Goal: Task Accomplishment & Management: Complete application form

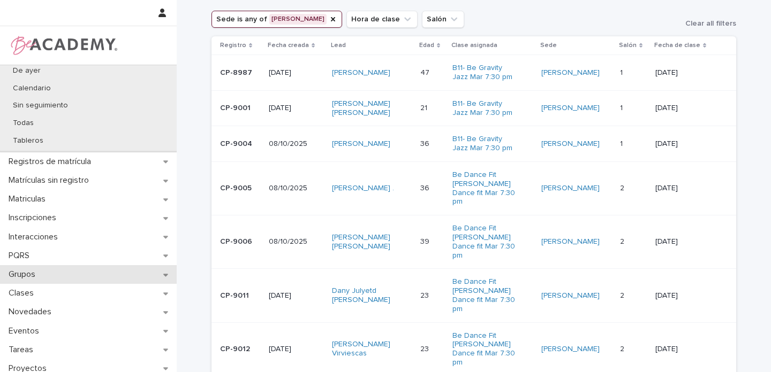
scroll to position [159, 0]
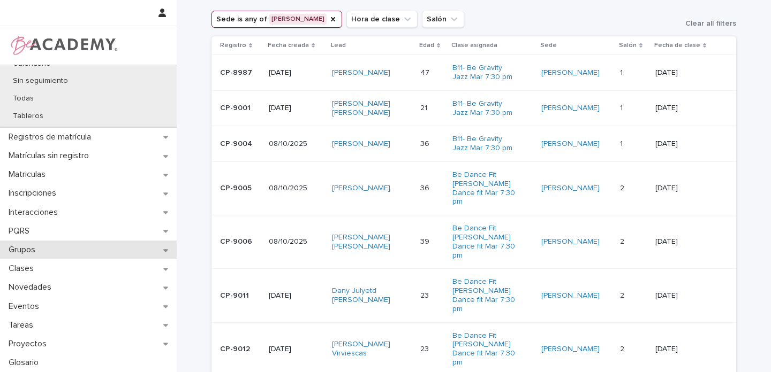
click at [163, 249] on icon at bounding box center [165, 250] width 5 height 3
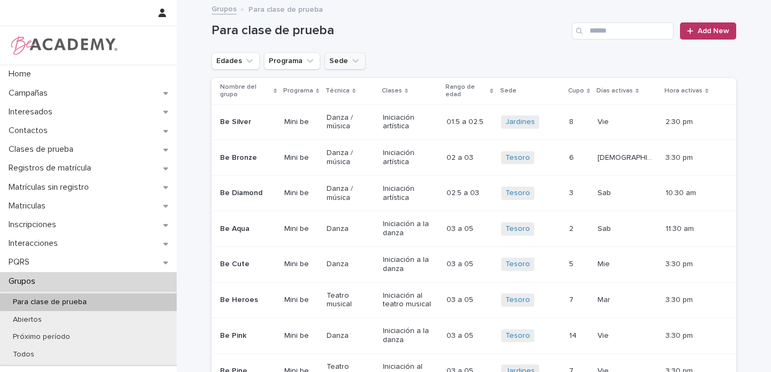
click at [352, 61] on icon "Sede" at bounding box center [355, 61] width 6 height 4
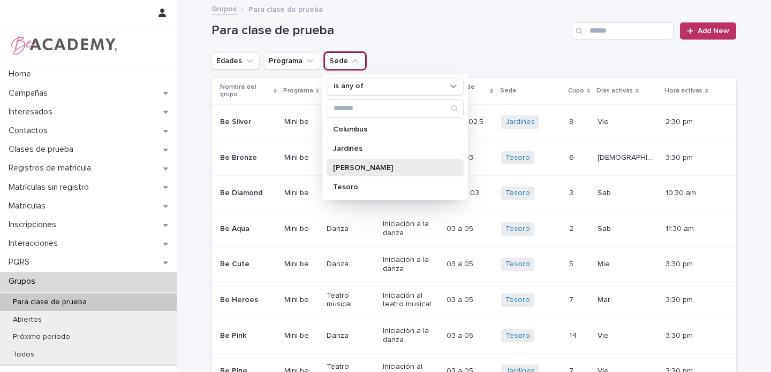
click at [345, 169] on p "[PERSON_NAME]" at bounding box center [389, 167] width 113 height 7
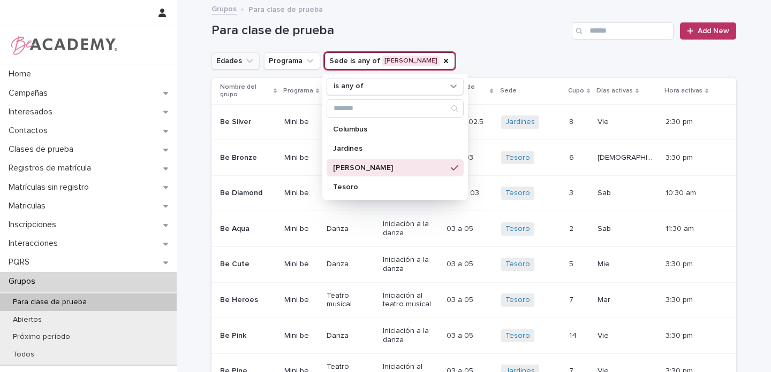
click at [247, 62] on icon "Edades" at bounding box center [249, 61] width 11 height 11
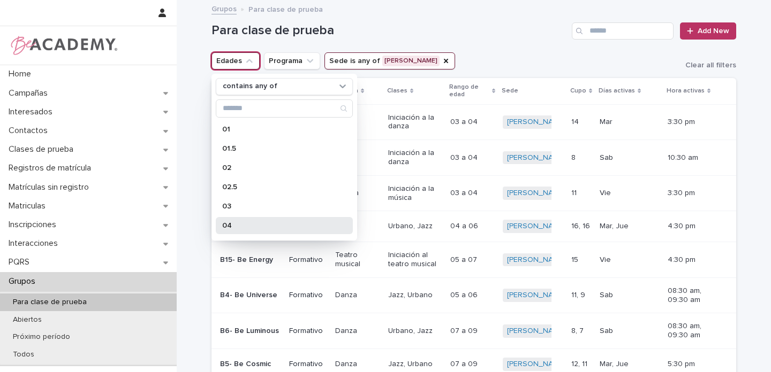
click at [229, 225] on p "04" at bounding box center [278, 225] width 113 height 7
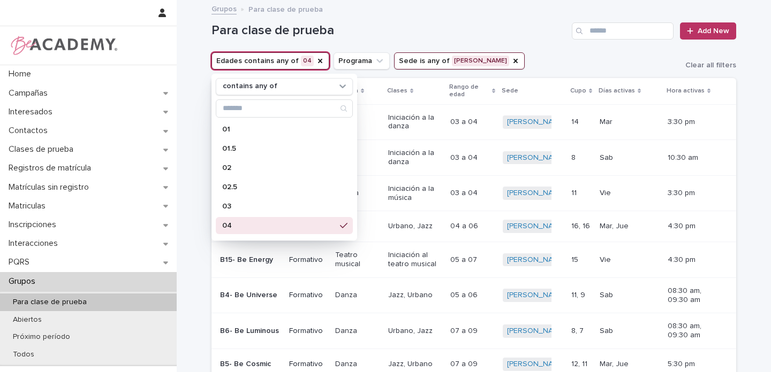
click at [530, 39] on div "Para clase de prueba Add New" at bounding box center [473, 30] width 524 height 17
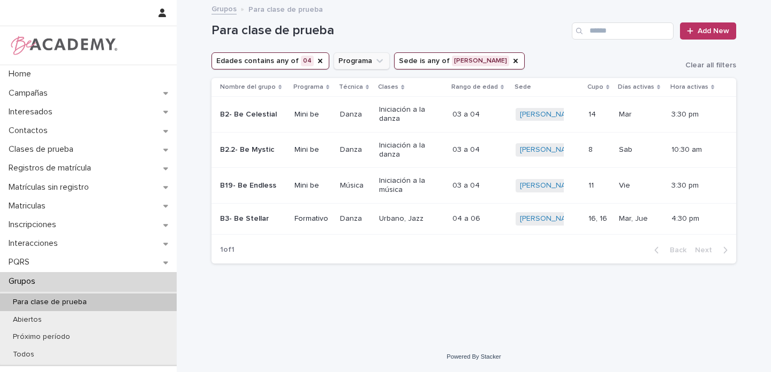
click at [316, 62] on icon "Edades" at bounding box center [320, 61] width 9 height 9
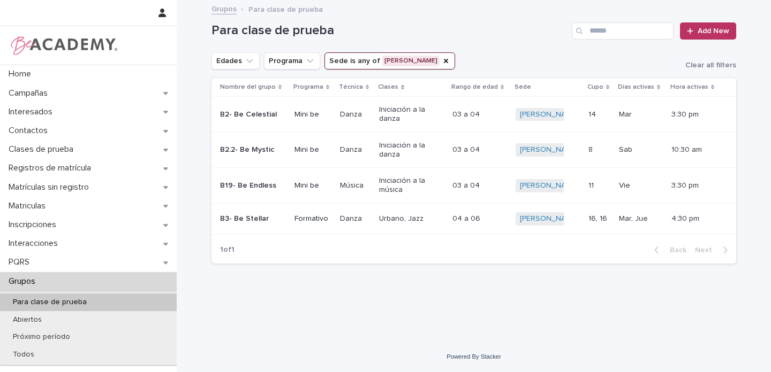
click at [238, 62] on button "Edades" at bounding box center [235, 60] width 48 height 17
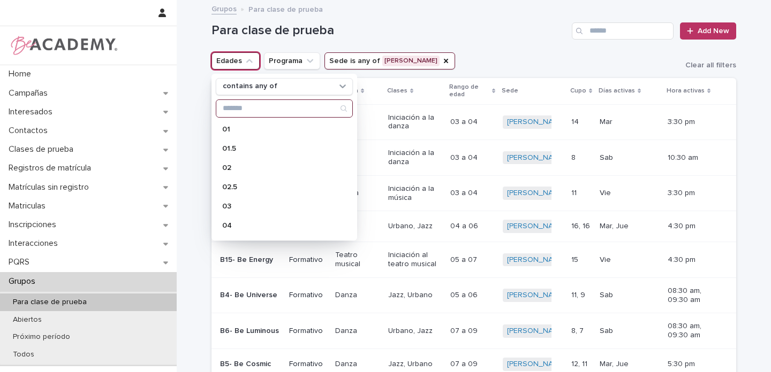
scroll to position [95, 0]
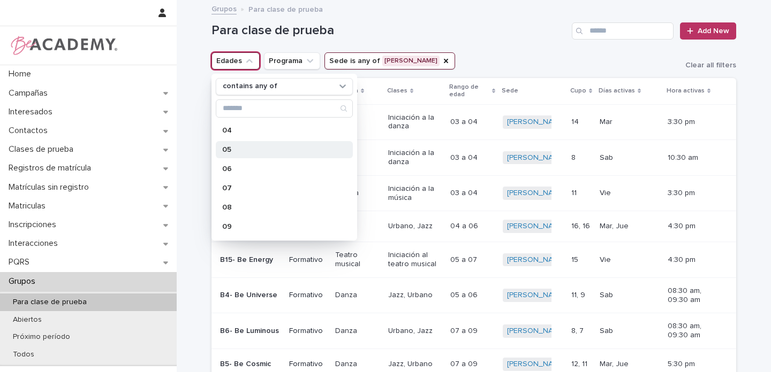
click at [235, 151] on p "05" at bounding box center [278, 149] width 113 height 7
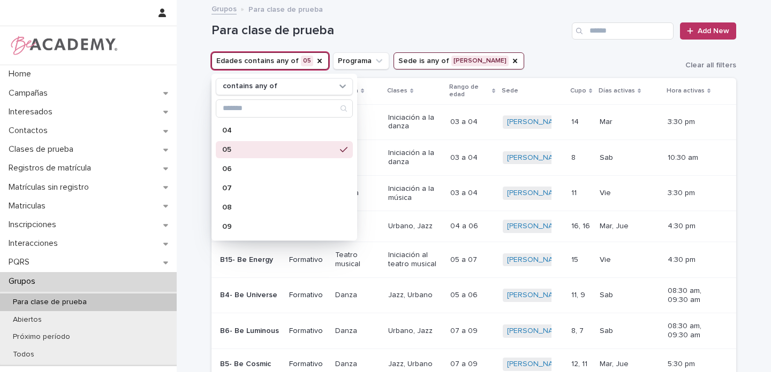
click at [459, 24] on h1 "Para clase de prueba" at bounding box center [389, 31] width 356 height 16
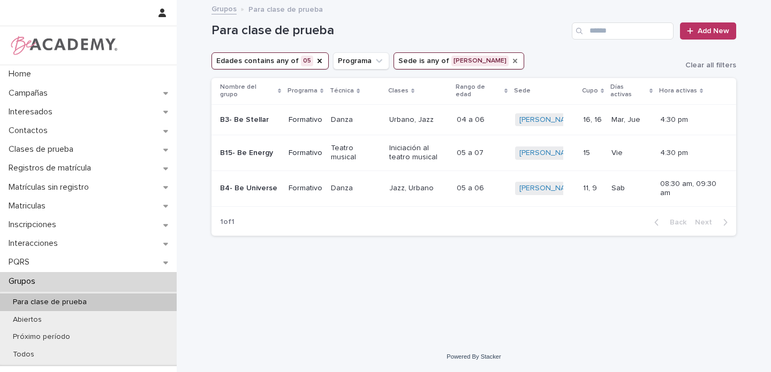
click at [513, 62] on icon "Sede" at bounding box center [515, 61] width 4 height 4
click at [315, 61] on button "Edades contains any of 05" at bounding box center [269, 60] width 117 height 17
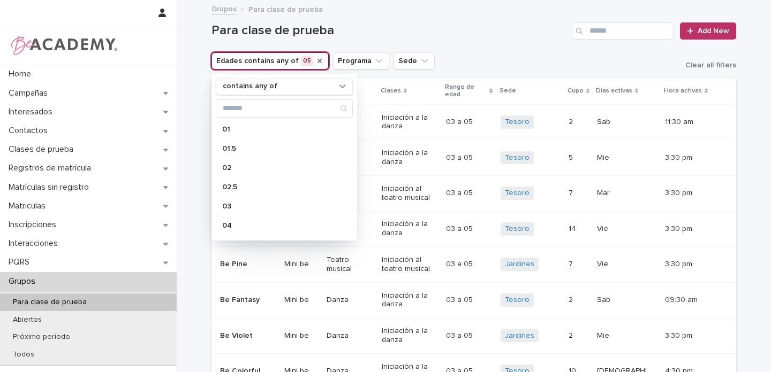
click at [315, 60] on icon "Edades" at bounding box center [319, 61] width 9 height 9
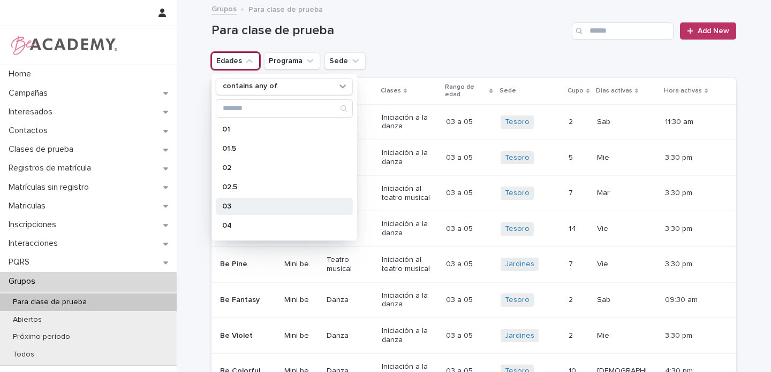
click at [235, 208] on p "03" at bounding box center [278, 206] width 113 height 7
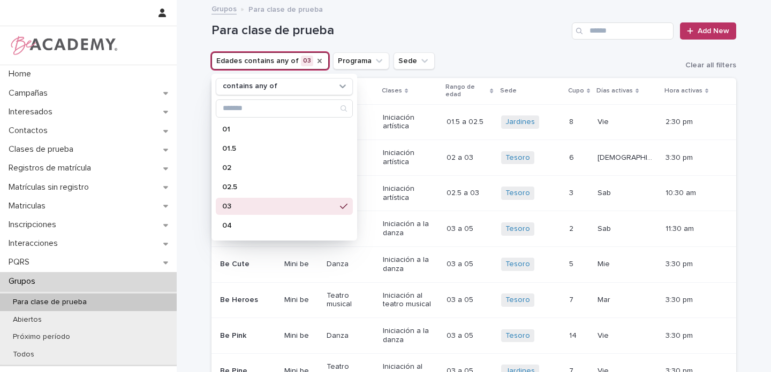
click at [419, 57] on icon "Sede" at bounding box center [424, 61] width 11 height 11
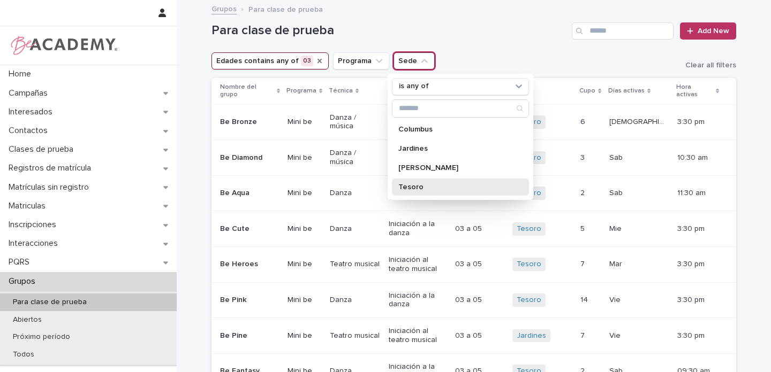
click at [408, 185] on p "Tesoro" at bounding box center [454, 187] width 113 height 7
click at [510, 59] on div "Edades contains any of 03 Programa Sede is any of Tesoro is any of Columbus Jar…" at bounding box center [473, 60] width 524 height 17
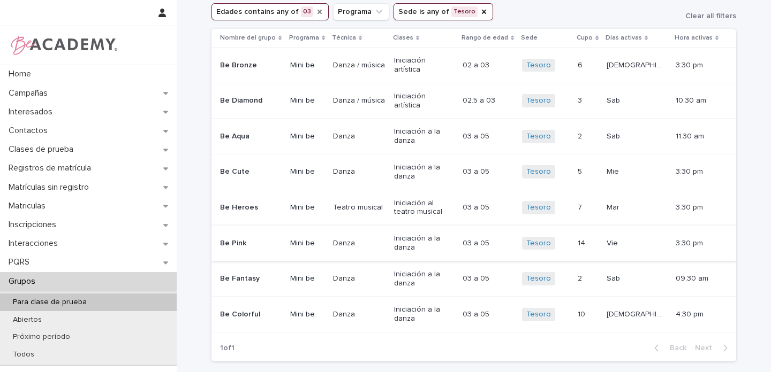
scroll to position [36, 0]
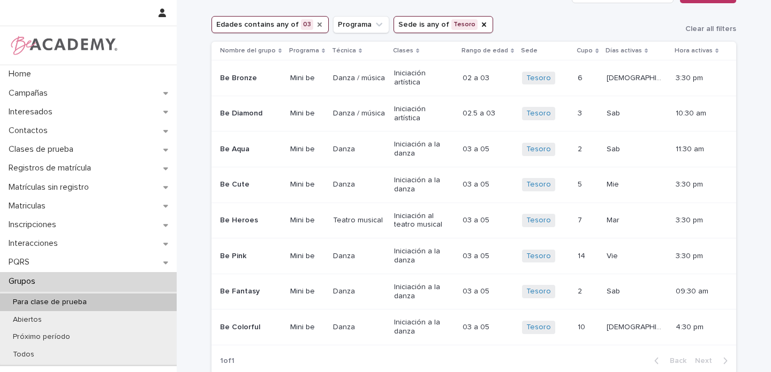
click at [598, 287] on p at bounding box center [587, 291] width 20 height 9
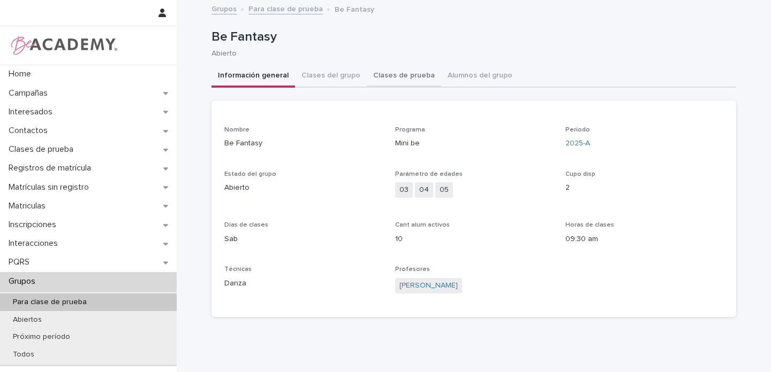
click at [368, 74] on button "Clases de prueba" at bounding box center [404, 76] width 74 height 22
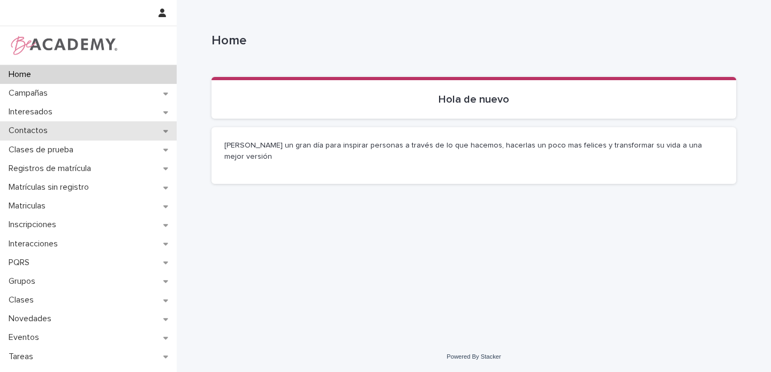
click at [163, 130] on icon at bounding box center [165, 130] width 5 height 7
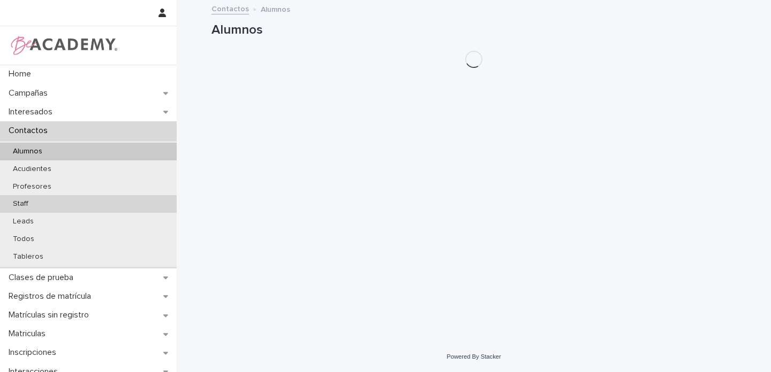
click at [19, 204] on p "Staff" at bounding box center [20, 204] width 33 height 9
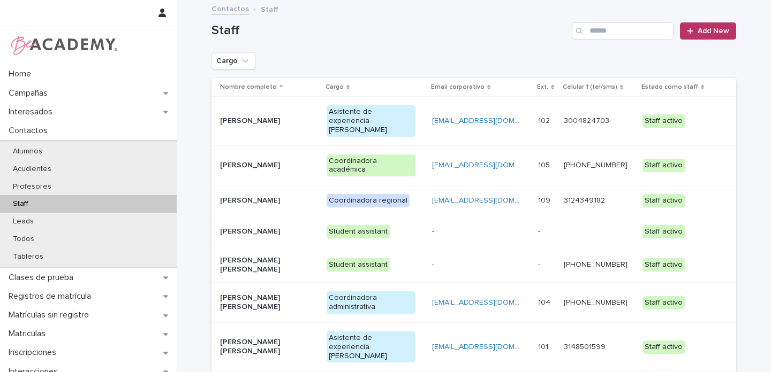
click at [311, 192] on div "[PERSON_NAME]" at bounding box center [269, 201] width 98 height 18
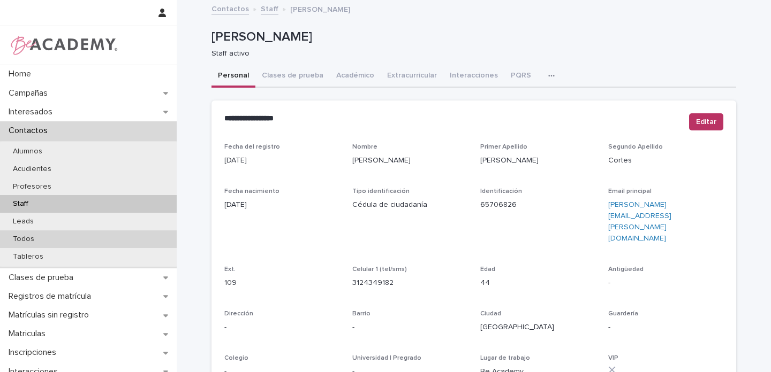
click at [34, 243] on p "Todos" at bounding box center [23, 239] width 39 height 9
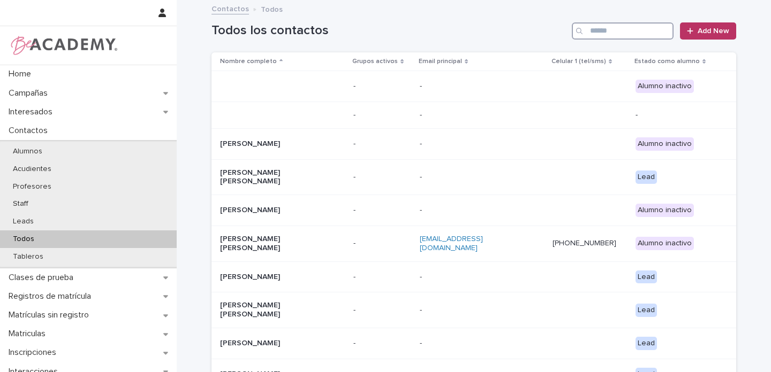
click at [599, 35] on input "Search" at bounding box center [623, 30] width 102 height 17
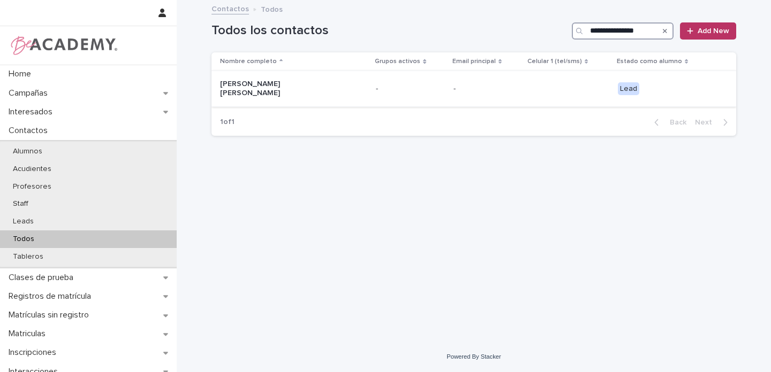
type input "**********"
click at [326, 87] on p "Violeta Pimiento Villegas" at bounding box center [273, 89] width 107 height 18
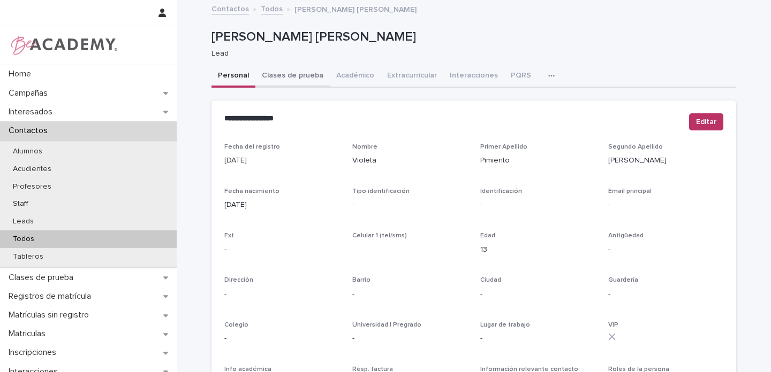
click at [313, 74] on button "Clases de prueba" at bounding box center [292, 76] width 74 height 22
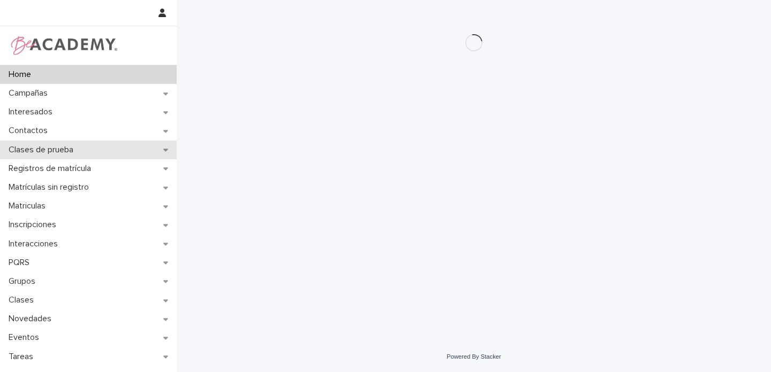
click at [165, 149] on icon at bounding box center [165, 150] width 5 height 3
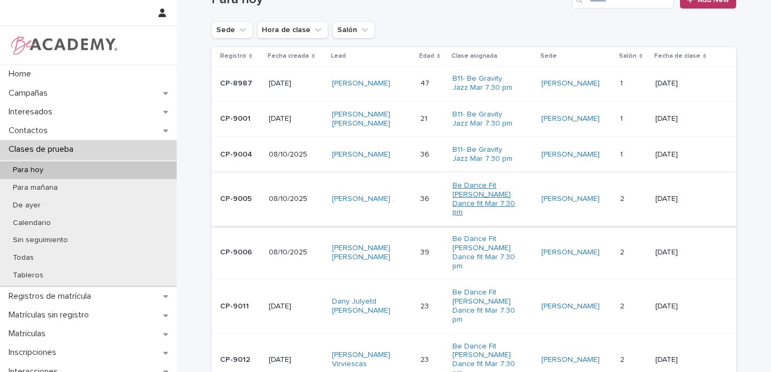
scroll to position [134, 0]
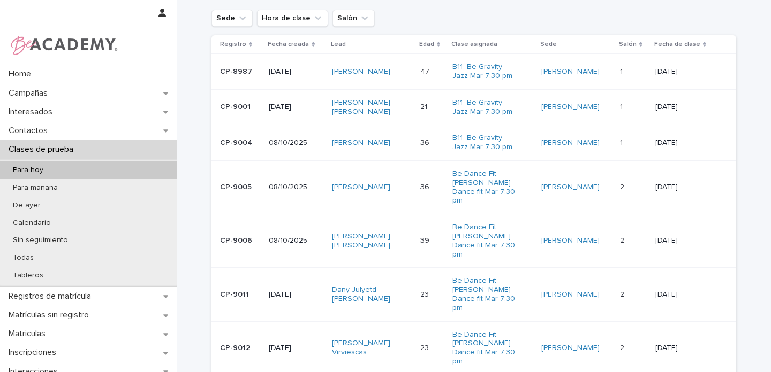
click at [403, 228] on div "Maria Fernanda Bernal Silva" at bounding box center [372, 241] width 80 height 27
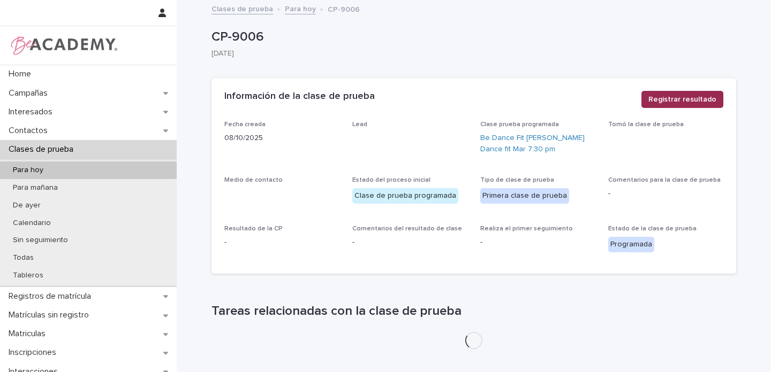
click at [688, 101] on span "Registrar resultado" at bounding box center [682, 99] width 68 height 11
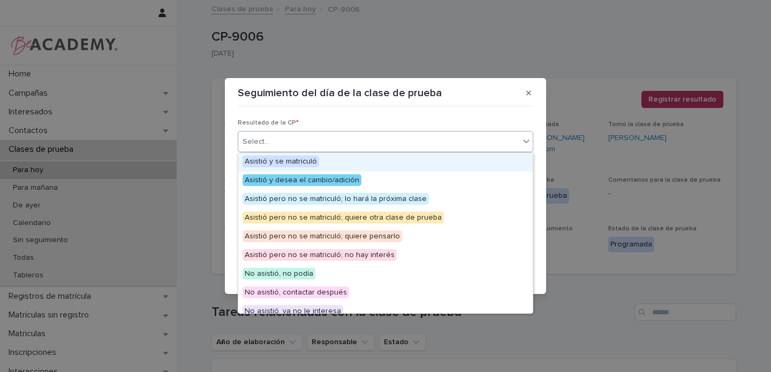
click at [280, 143] on div "Select..." at bounding box center [378, 142] width 281 height 18
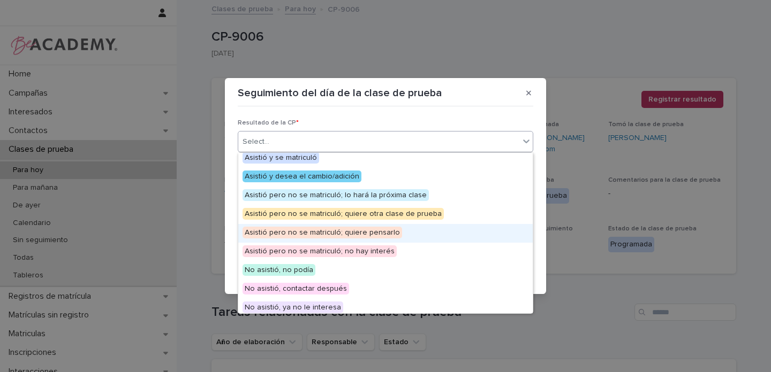
scroll to position [83, 0]
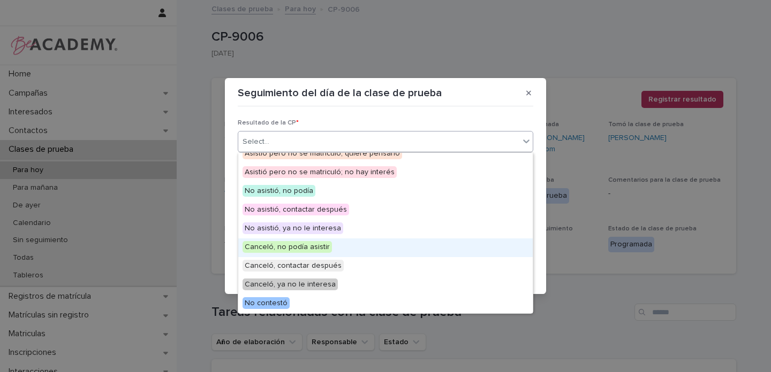
click at [318, 246] on span "Canceló, no podía asistir" at bounding box center [286, 247] width 89 height 12
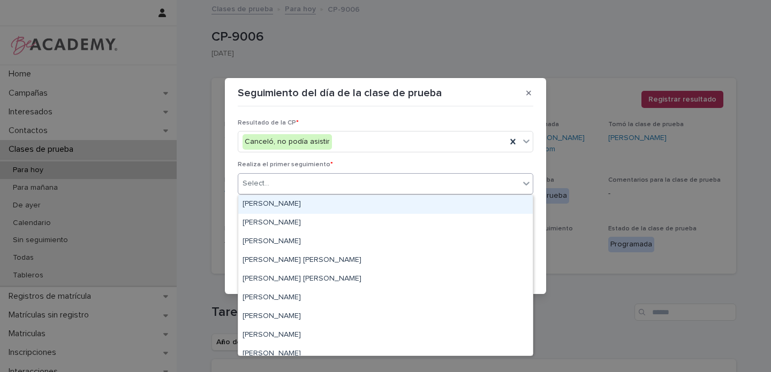
click at [262, 187] on div "Select..." at bounding box center [255, 183] width 27 height 11
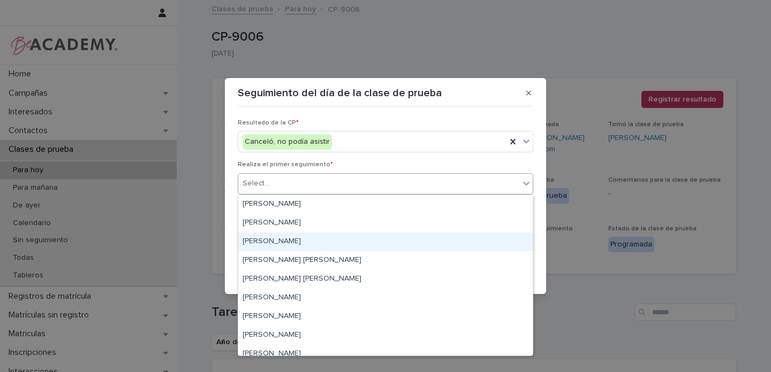
click at [260, 247] on div "[PERSON_NAME]" at bounding box center [385, 242] width 294 height 19
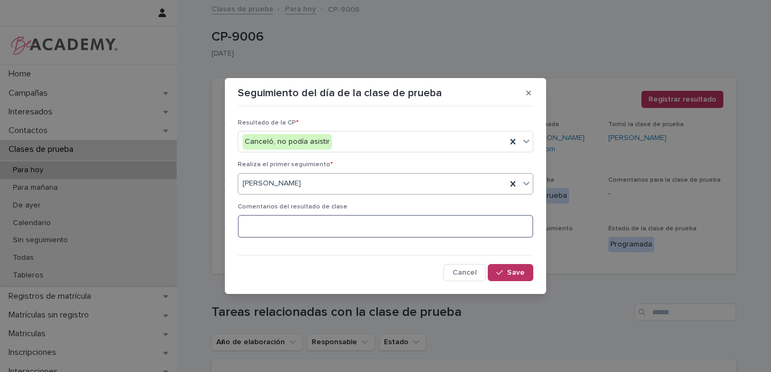
click at [268, 225] on textarea at bounding box center [385, 226] width 295 height 23
type textarea "**********"
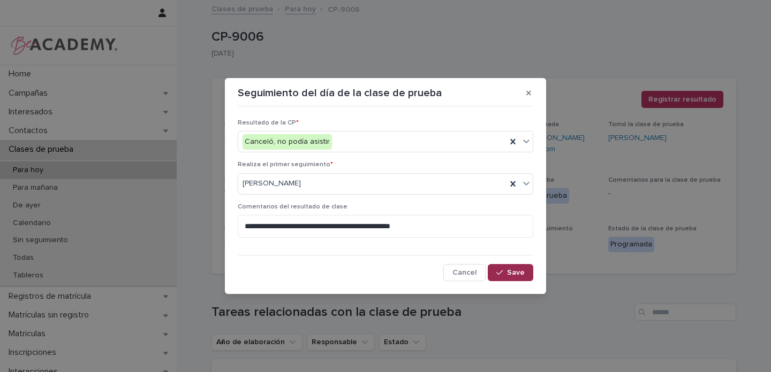
click at [513, 274] on span "Save" at bounding box center [516, 272] width 18 height 7
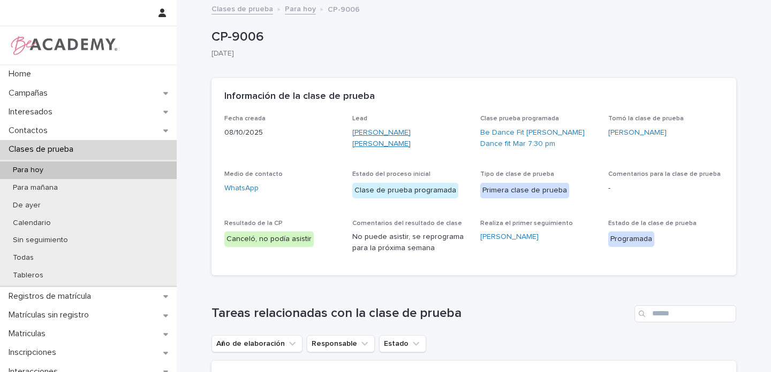
click at [406, 133] on link "Maria Fernanda Bernal Silva" at bounding box center [409, 138] width 115 height 22
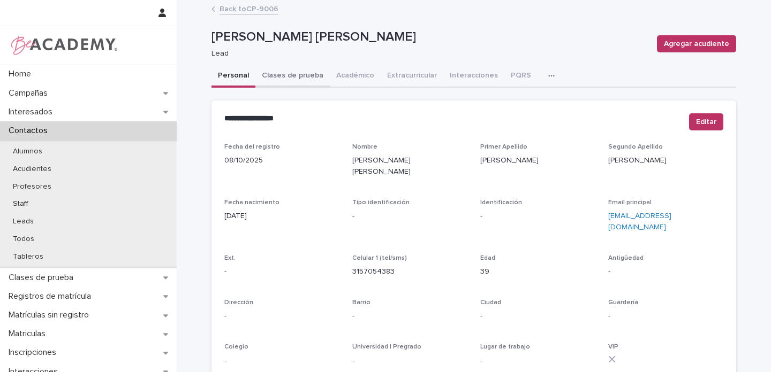
click at [293, 77] on button "Clases de prueba" at bounding box center [292, 76] width 74 height 22
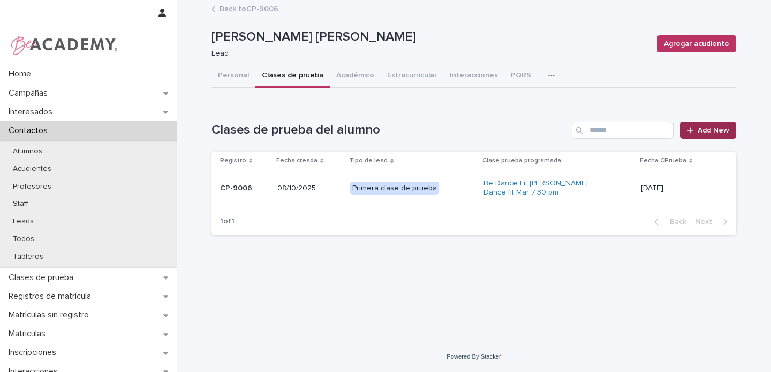
click at [705, 133] on span "Add New" at bounding box center [713, 130] width 32 height 7
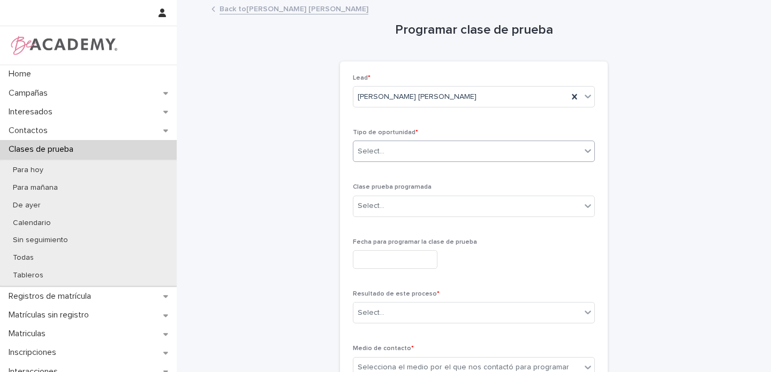
click at [388, 155] on div "Select..." at bounding box center [466, 152] width 227 height 18
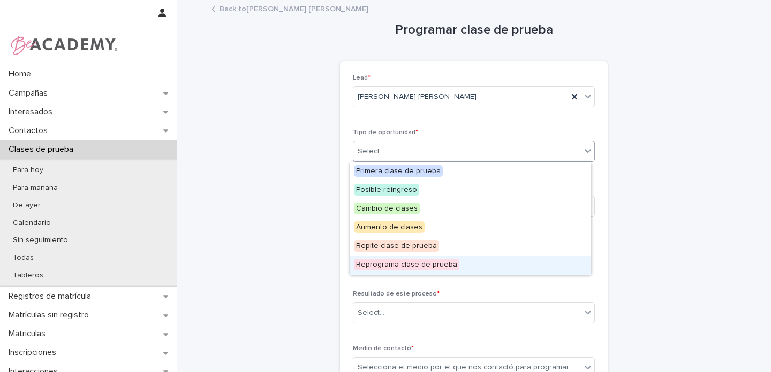
click at [391, 264] on span "Reprograma clase de prueba" at bounding box center [406, 265] width 105 height 12
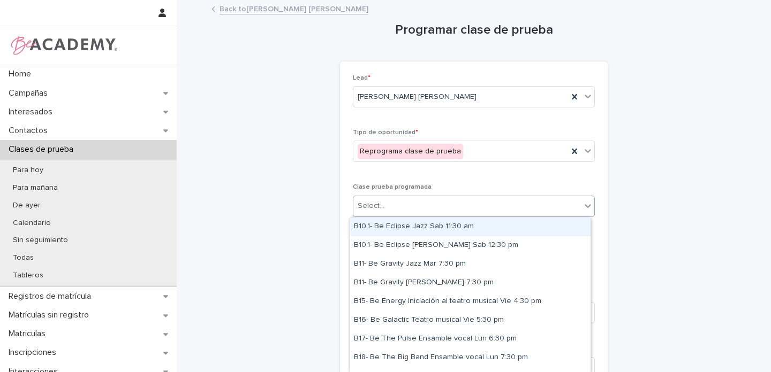
click at [372, 203] on div "Select..." at bounding box center [370, 206] width 27 height 11
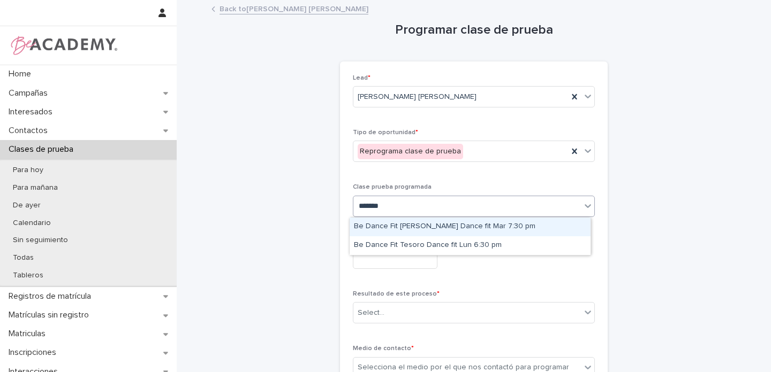
type input "********"
click at [435, 226] on div "Be Dance Fit Rosales Dance fit Mar 7:30 pm" at bounding box center [469, 227] width 241 height 19
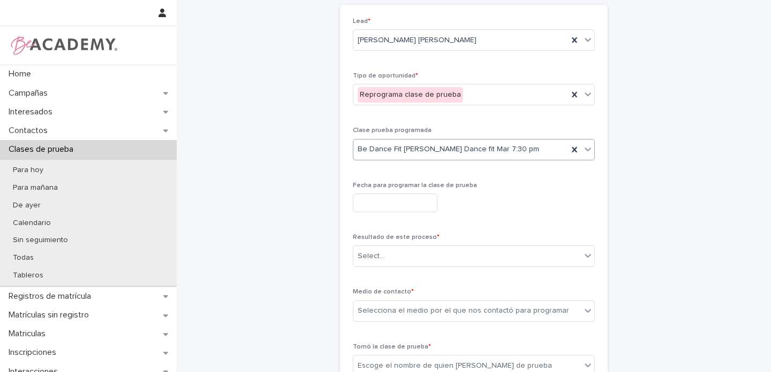
scroll to position [65, 0]
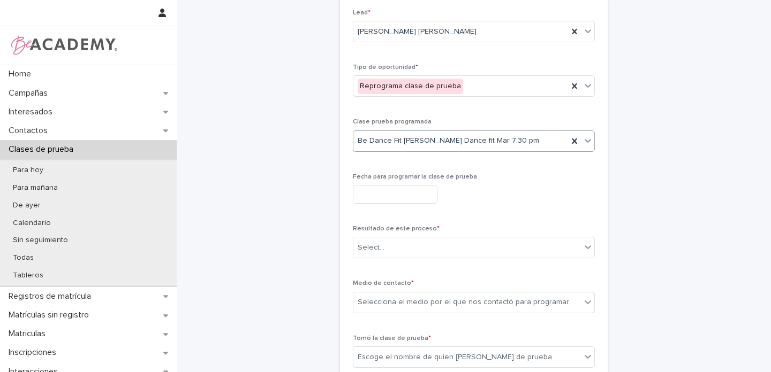
click at [369, 195] on input "text" at bounding box center [395, 194] width 85 height 19
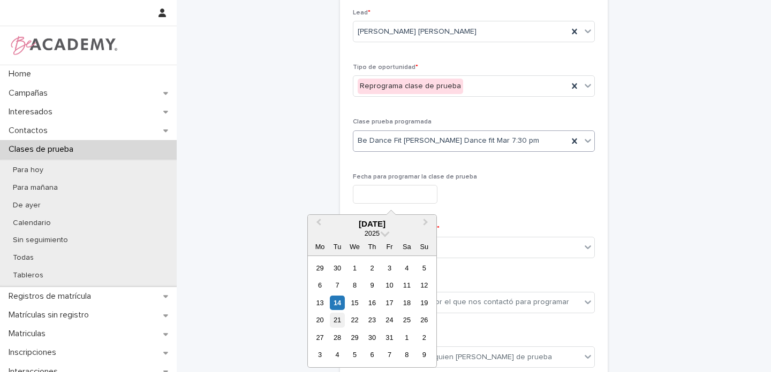
click at [340, 321] on div "21" at bounding box center [337, 320] width 14 height 14
type input "**********"
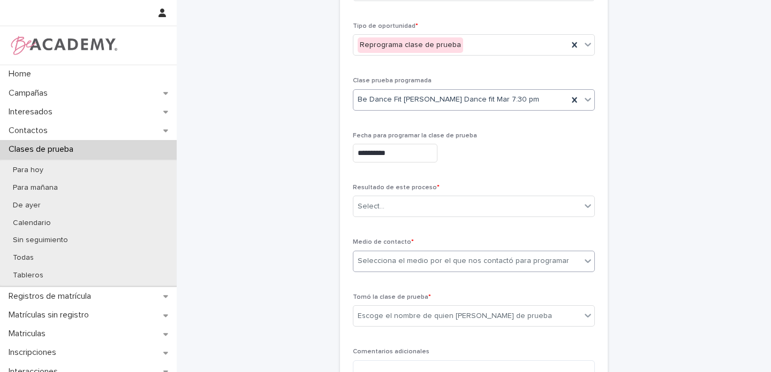
scroll to position [148, 0]
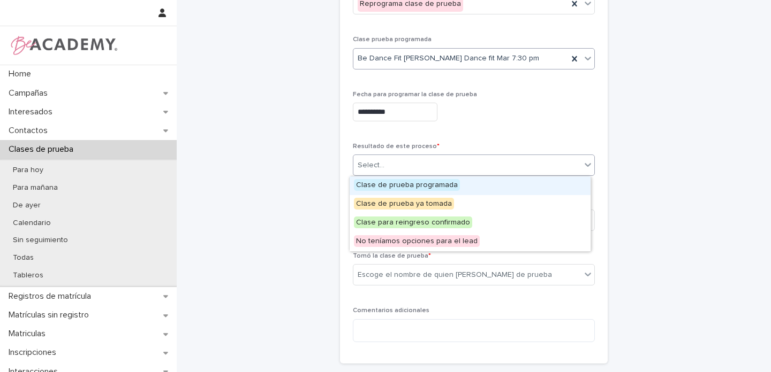
click at [381, 164] on div "Select..." at bounding box center [466, 166] width 227 height 18
click at [380, 185] on span "Clase de prueba programada" at bounding box center [407, 185] width 106 height 12
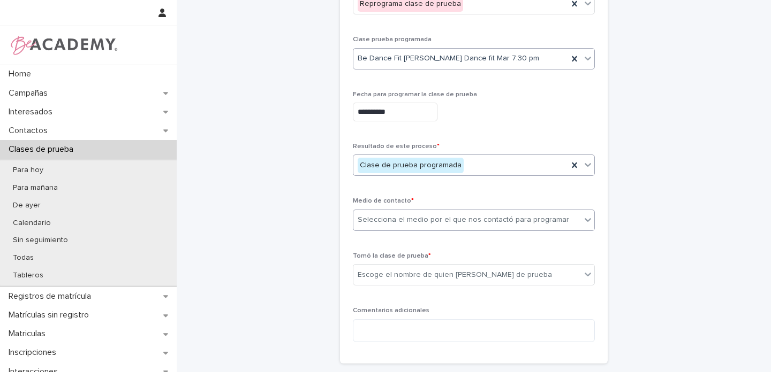
click at [374, 223] on div "Selecciona el medio por el que nos contactó para programar" at bounding box center [462, 220] width 211 height 11
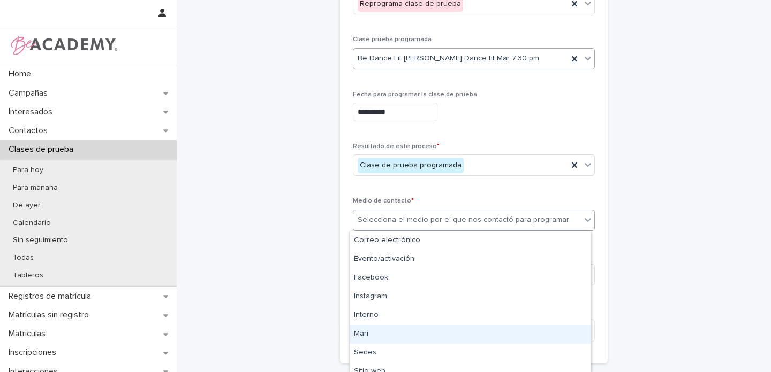
scroll to position [65, 0]
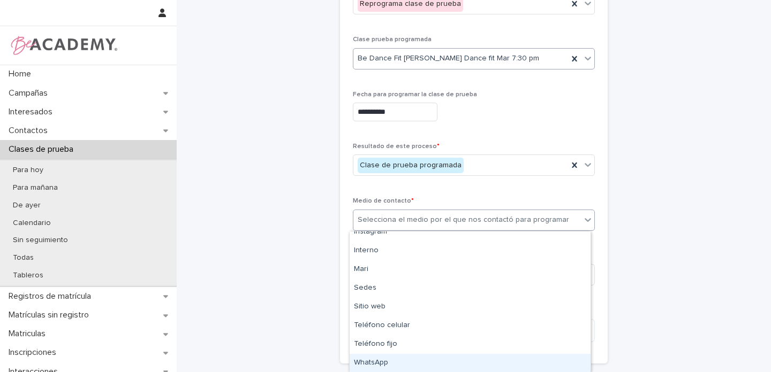
click at [382, 363] on div "WhatsApp" at bounding box center [469, 363] width 241 height 19
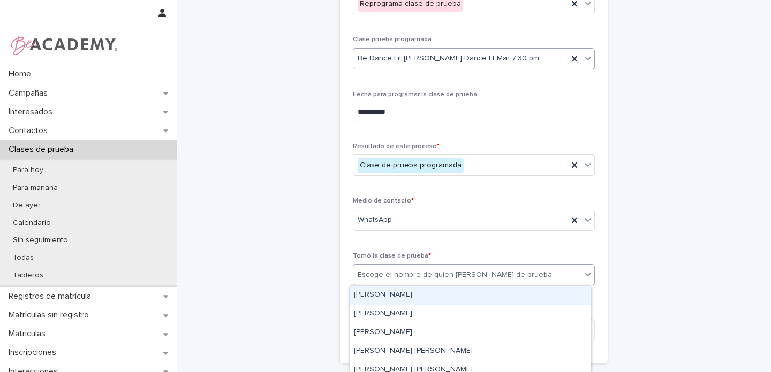
click at [385, 280] on div "Escoge el nombre de quien [PERSON_NAME] de prueba" at bounding box center [454, 275] width 194 height 11
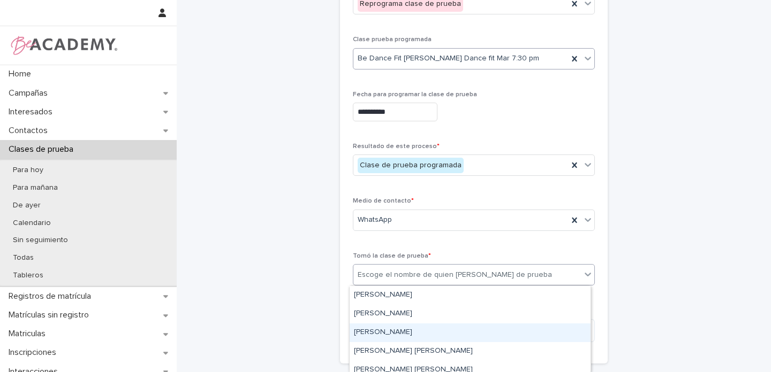
click at [372, 333] on div "[PERSON_NAME]" at bounding box center [469, 333] width 241 height 19
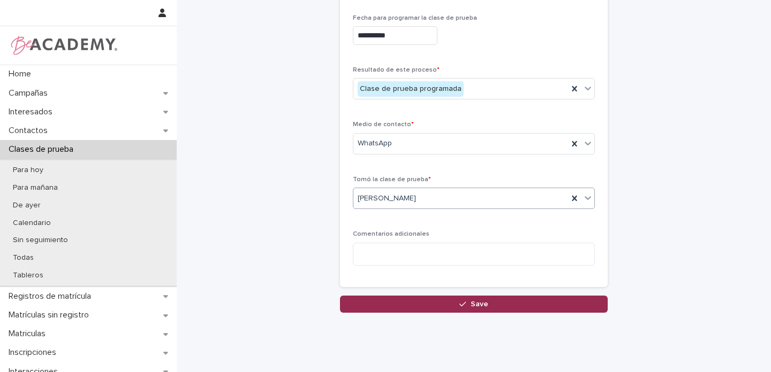
scroll to position [226, 0]
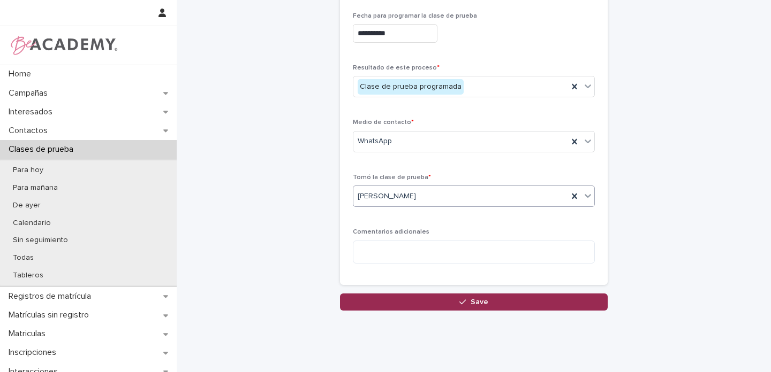
click at [440, 300] on button "Save" at bounding box center [474, 302] width 268 height 17
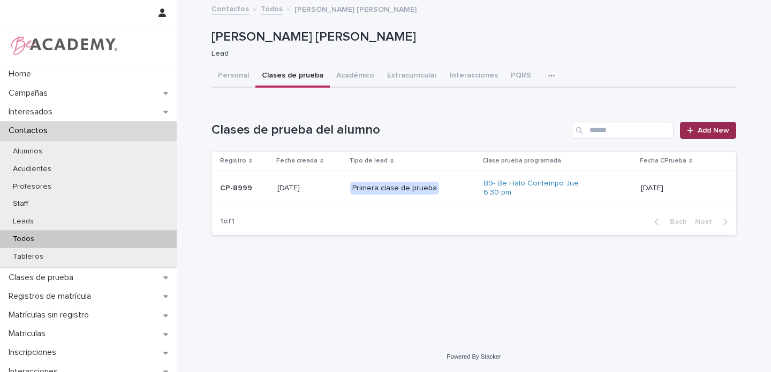
click at [709, 130] on span "Add New" at bounding box center [713, 130] width 32 height 7
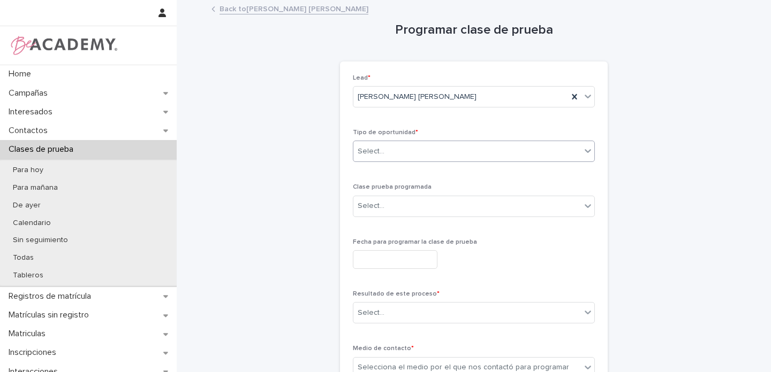
click at [366, 142] on div "Select..." at bounding box center [474, 151] width 242 height 21
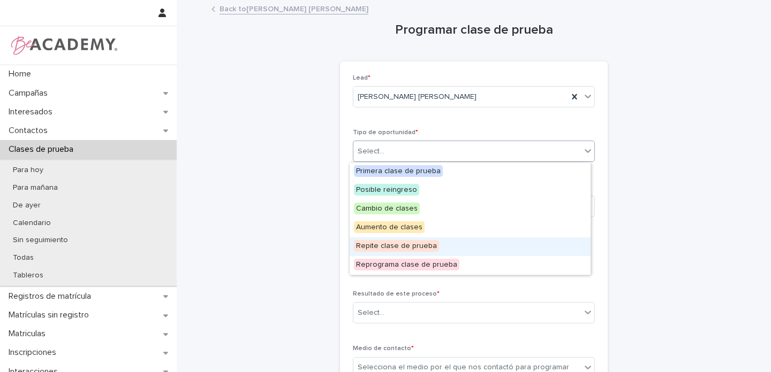
click at [391, 246] on span "Repite clase de prueba" at bounding box center [396, 246] width 85 height 12
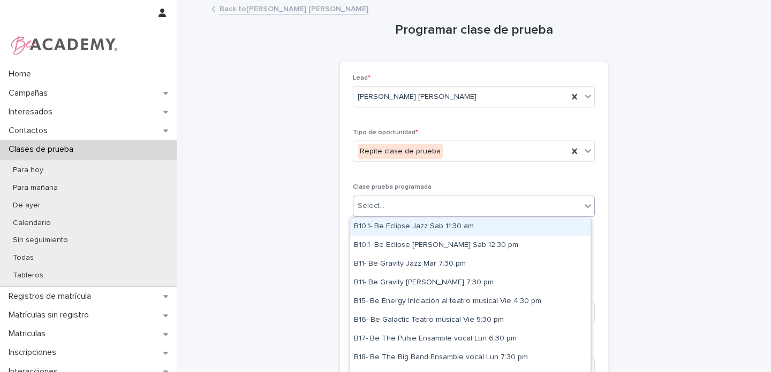
click at [374, 197] on div "Select..." at bounding box center [466, 206] width 227 height 18
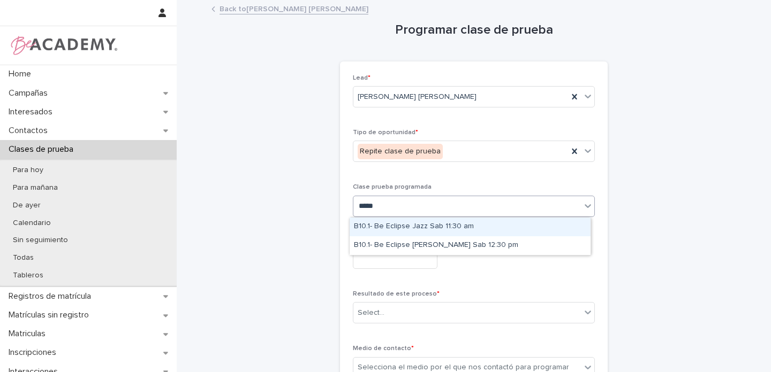
type input "******"
click at [453, 226] on div "B10.1- Be Eclipse Jazz Sab 11:30 am" at bounding box center [469, 227] width 241 height 19
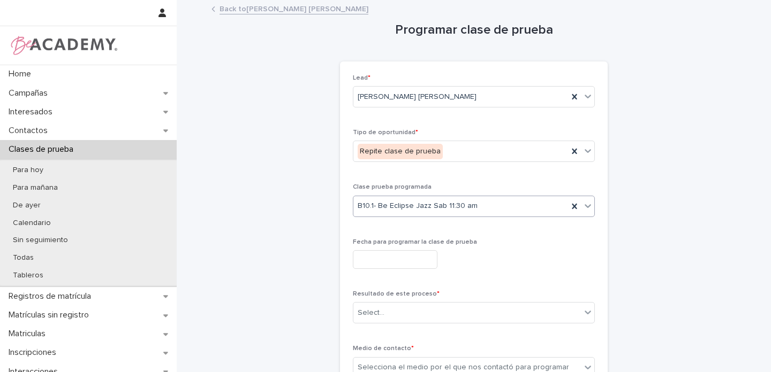
click at [393, 257] on input "text" at bounding box center [395, 259] width 85 height 19
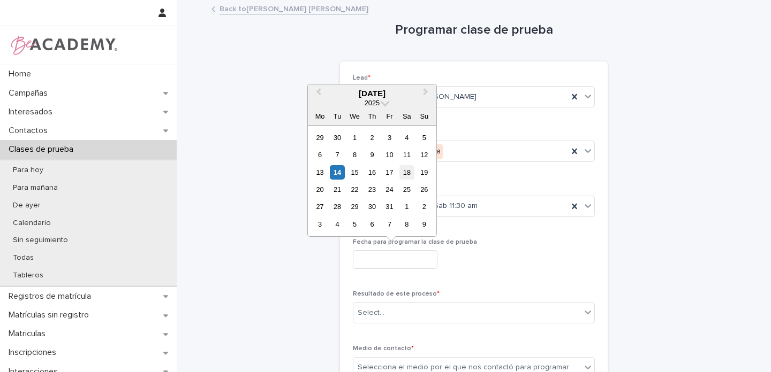
click at [410, 175] on div "18" at bounding box center [406, 172] width 14 height 14
type input "**********"
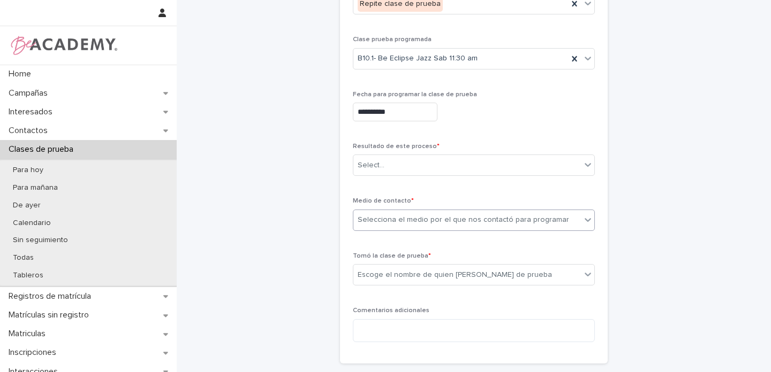
scroll to position [167, 0]
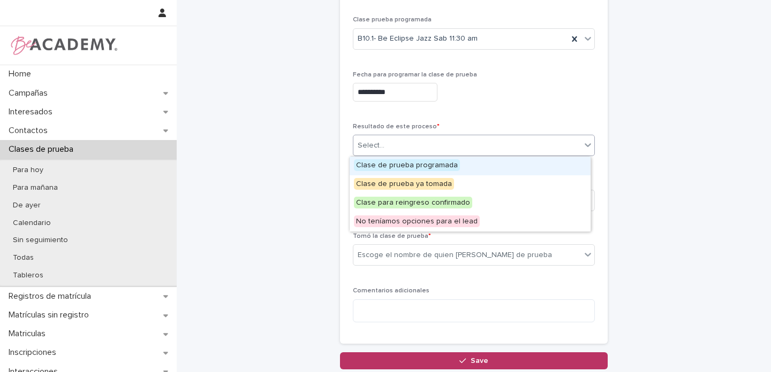
click at [368, 146] on div "Select..." at bounding box center [370, 145] width 27 height 11
click at [378, 165] on span "Clase de prueba programada" at bounding box center [407, 165] width 106 height 12
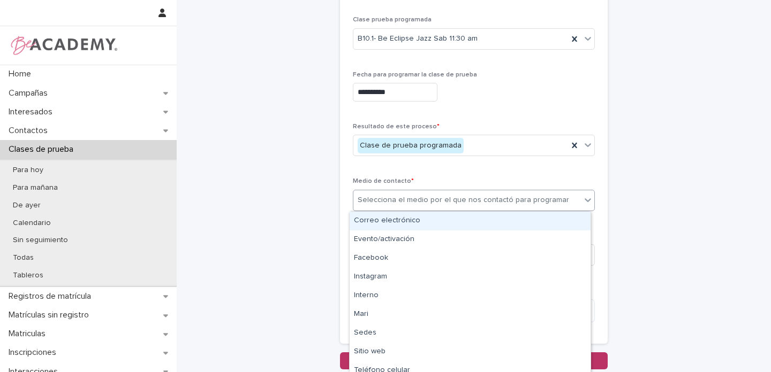
click at [375, 207] on div "Selecciona el medio por el que nos contactó para programar" at bounding box center [466, 201] width 227 height 18
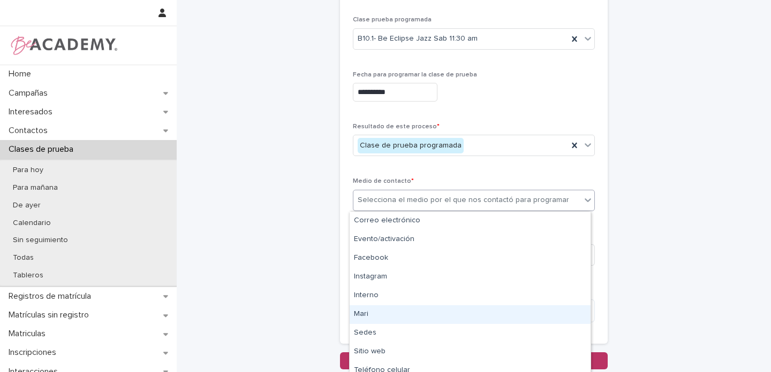
scroll to position [45, 0]
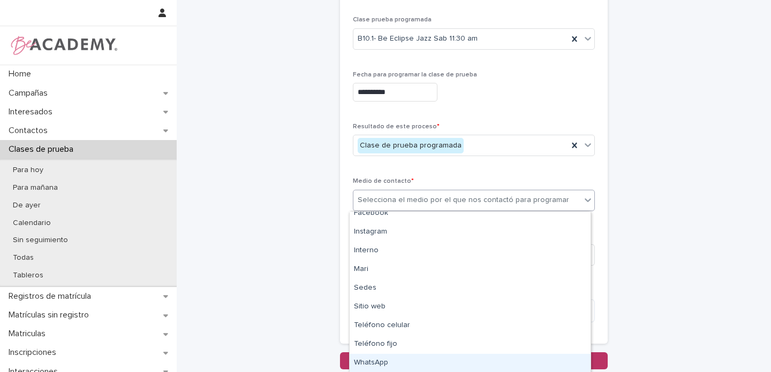
click at [380, 363] on div "WhatsApp" at bounding box center [469, 363] width 241 height 19
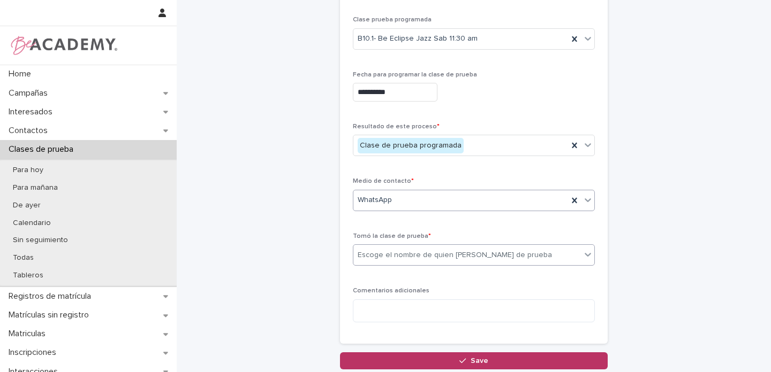
click at [379, 253] on div "Escoge el nombre de quien toma la clase de prueba" at bounding box center [454, 255] width 194 height 11
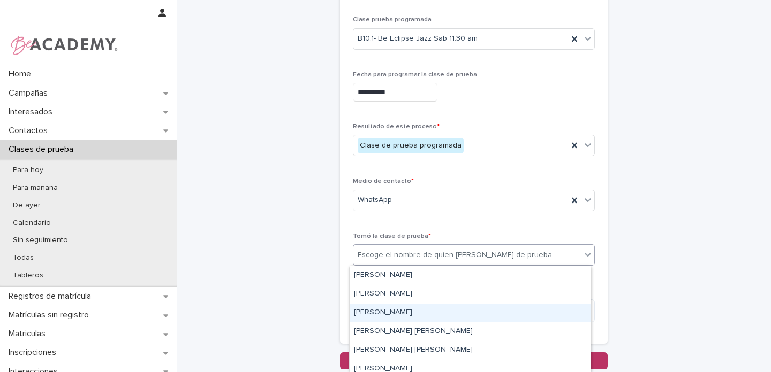
click at [366, 312] on div "[PERSON_NAME]" at bounding box center [469, 313] width 241 height 19
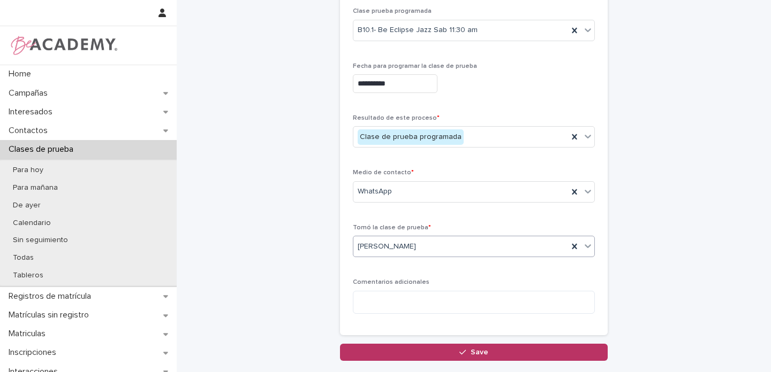
scroll to position [192, 0]
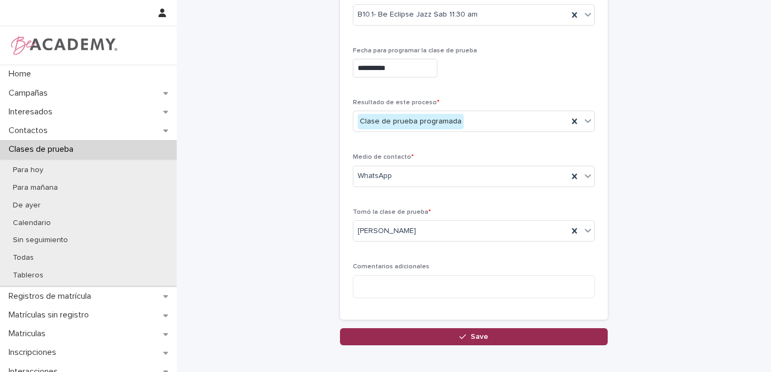
click at [465, 339] on div "button" at bounding box center [464, 336] width 11 height 7
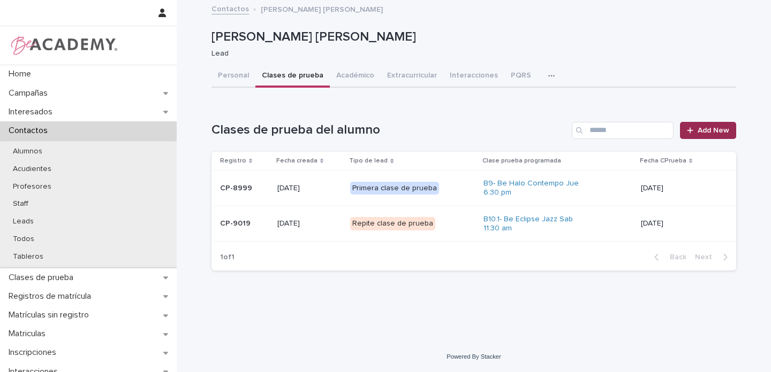
click at [718, 135] on link "Add New" at bounding box center [708, 130] width 56 height 17
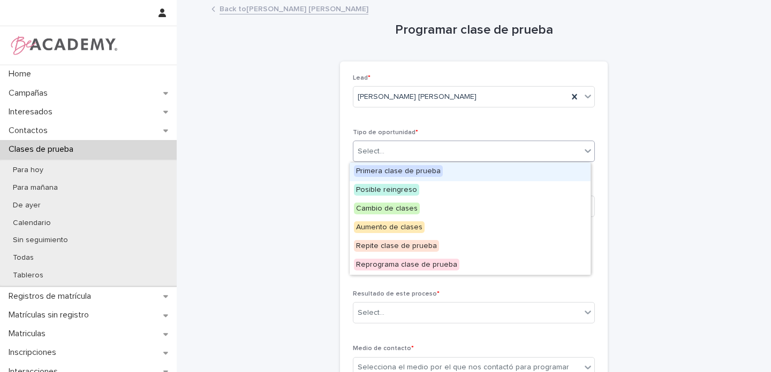
click at [370, 149] on div "Select..." at bounding box center [370, 151] width 27 height 11
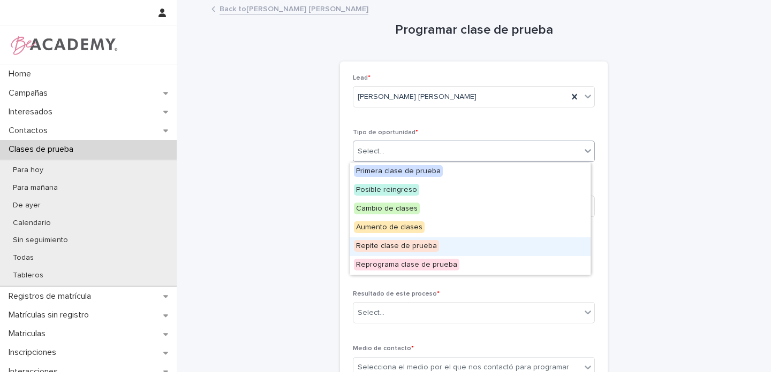
click at [389, 249] on span "Repite clase de prueba" at bounding box center [396, 246] width 85 height 12
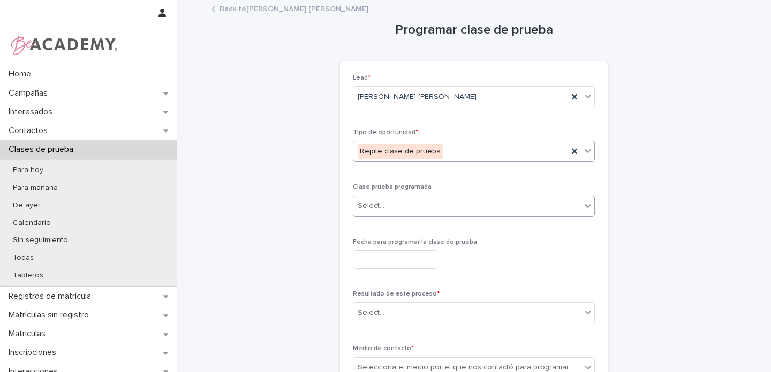
click at [382, 204] on div "Select..." at bounding box center [466, 206] width 227 height 18
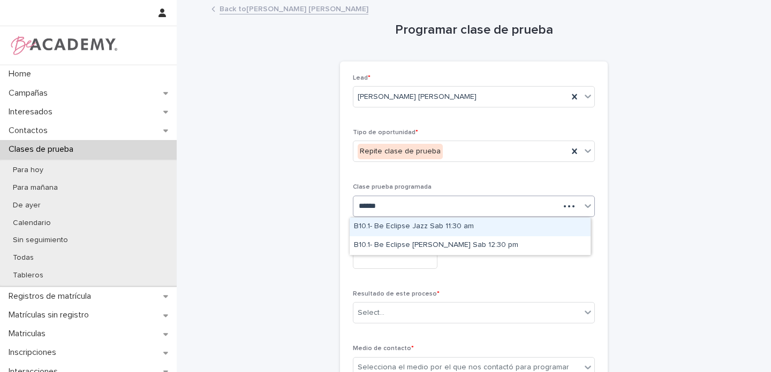
type input "*******"
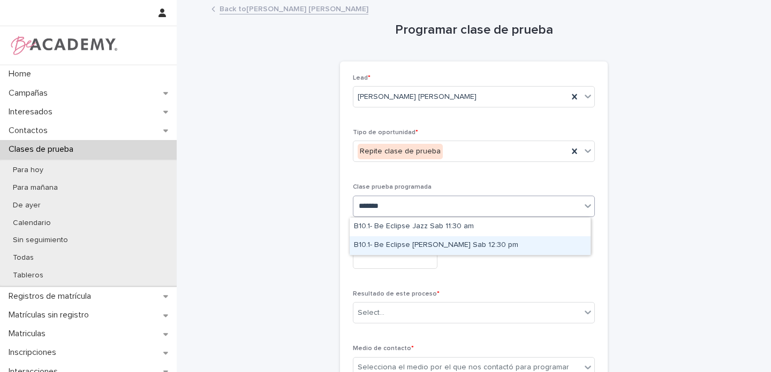
drag, startPoint x: 443, startPoint y: 254, endPoint x: 443, endPoint y: 246, distance: 8.0
click at [443, 246] on div "B10.1- Be Eclipse Urbano Sab 12:30 pm" at bounding box center [469, 246] width 241 height 19
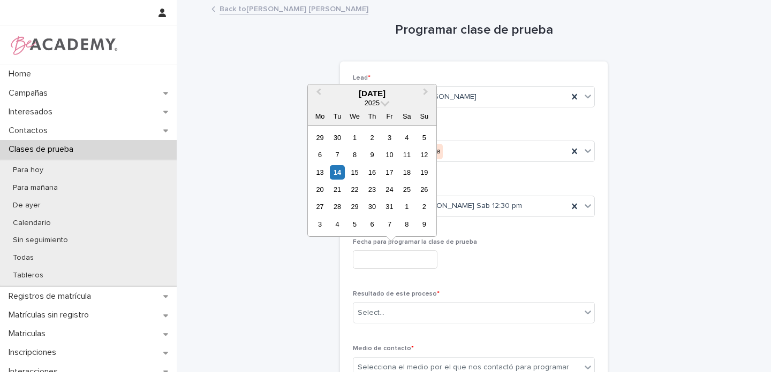
click at [360, 258] on input "text" at bounding box center [395, 259] width 85 height 19
drag, startPoint x: 410, startPoint y: 172, endPoint x: 439, endPoint y: 188, distance: 33.3
click at [410, 172] on div "18" at bounding box center [406, 172] width 14 height 14
type input "**********"
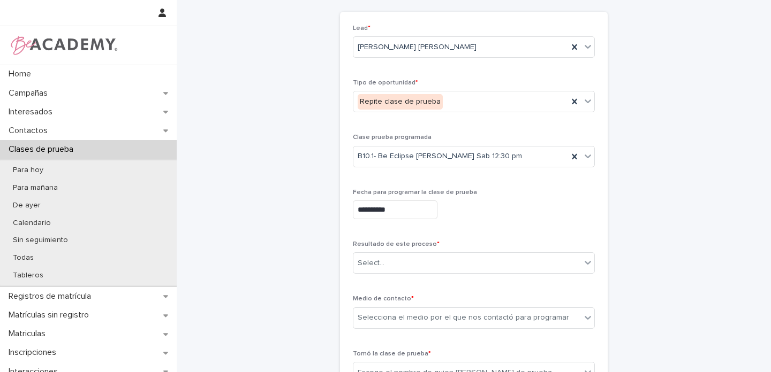
scroll to position [103, 0]
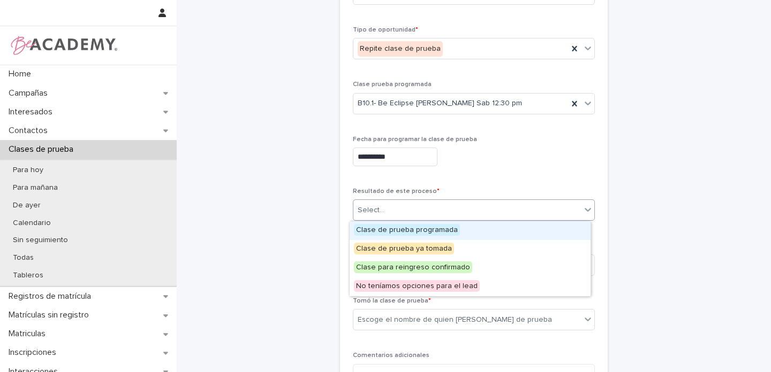
click at [366, 202] on div "Select..." at bounding box center [466, 211] width 227 height 18
click at [366, 231] on span "Clase de prueba programada" at bounding box center [407, 230] width 106 height 12
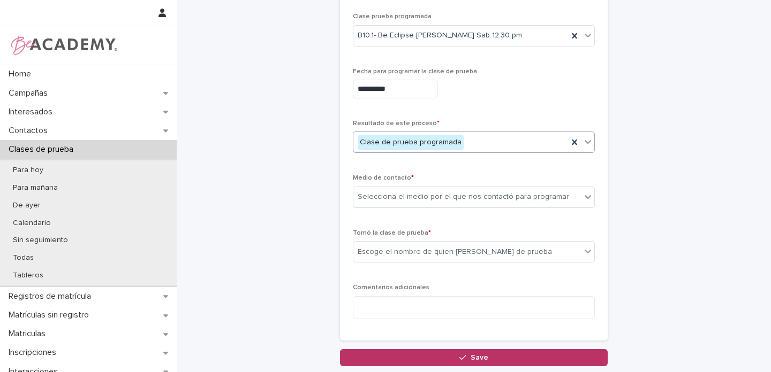
scroll to position [178, 0]
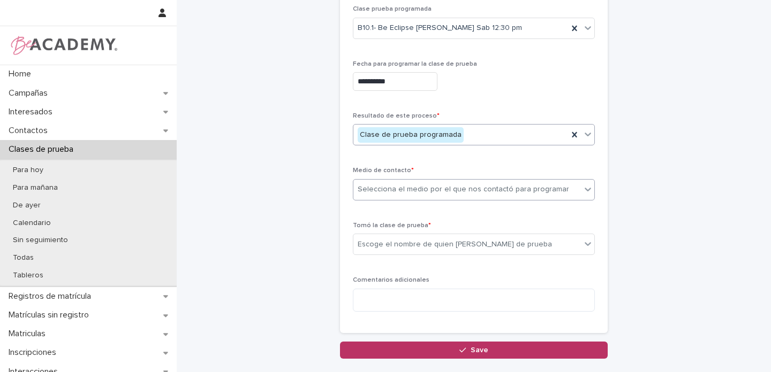
click at [384, 186] on div "Selecciona el medio por el que nos contactó para programar" at bounding box center [462, 189] width 211 height 11
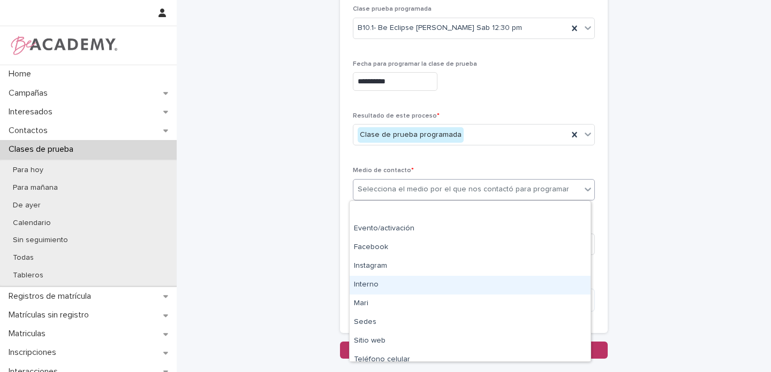
scroll to position [45, 0]
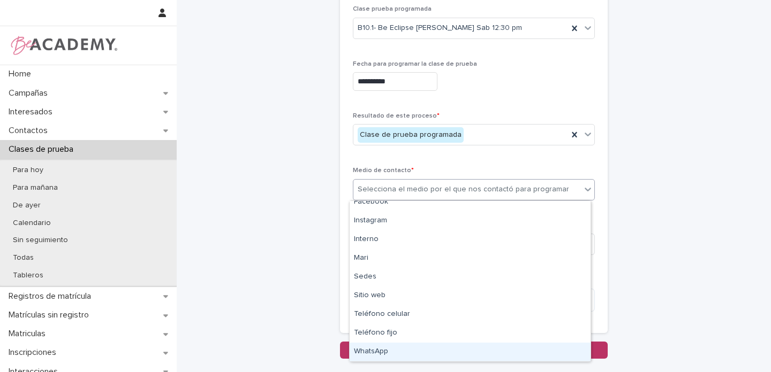
click at [413, 350] on div "WhatsApp" at bounding box center [469, 352] width 241 height 19
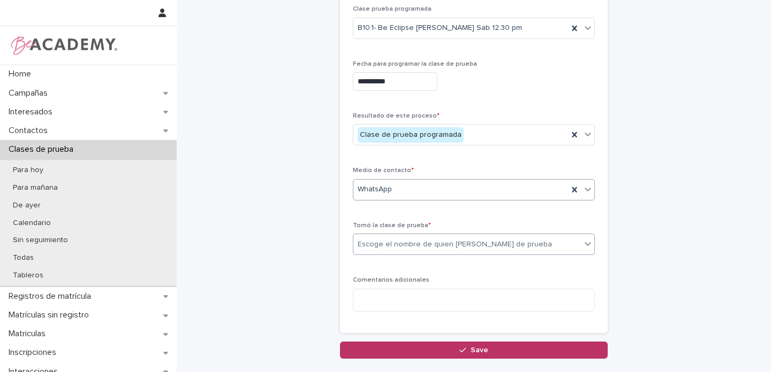
click at [392, 244] on div "Escoge el nombre de quien toma la clase de prueba" at bounding box center [454, 244] width 194 height 11
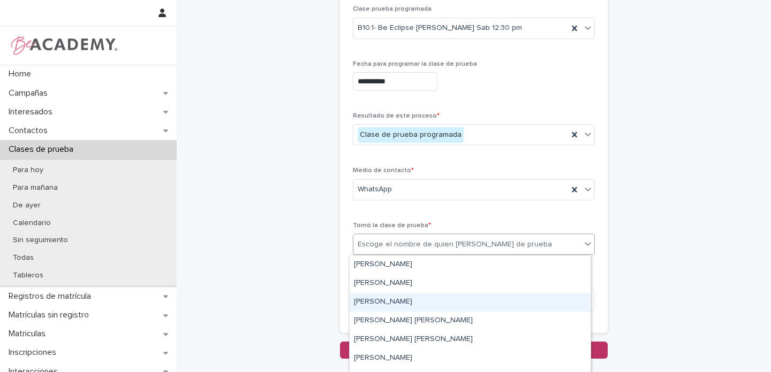
click at [387, 304] on div "Gina Orjuela Cortes" at bounding box center [469, 302] width 241 height 19
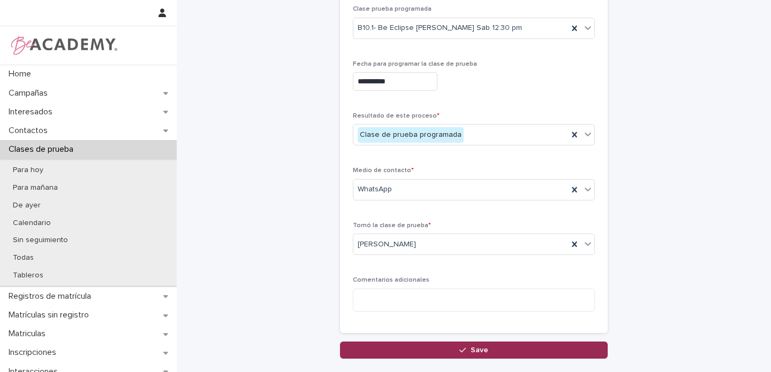
click at [465, 348] on div "button" at bounding box center [464, 350] width 11 height 7
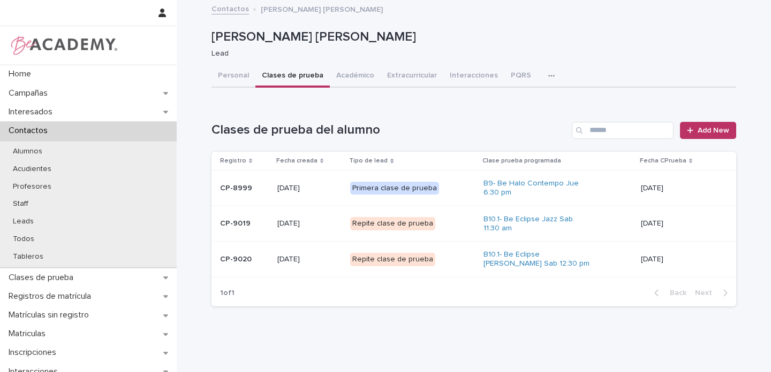
click at [224, 75] on button "Personal" at bounding box center [233, 76] width 44 height 22
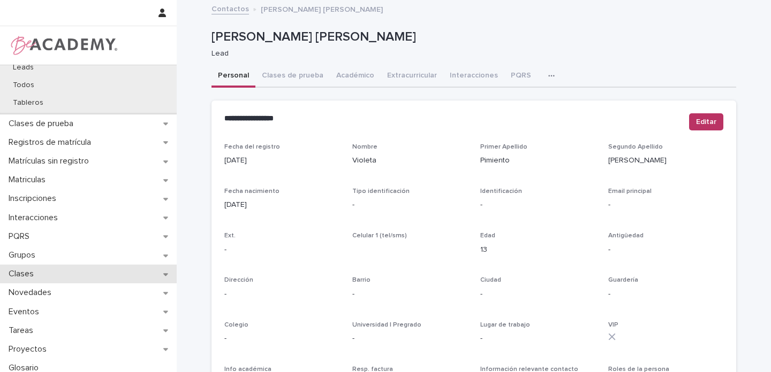
scroll to position [159, 0]
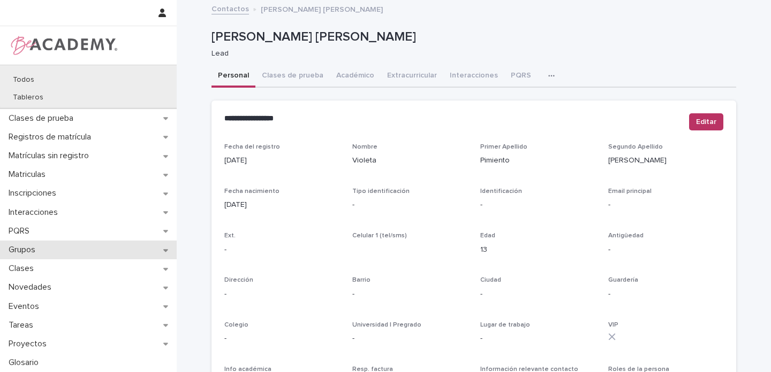
click at [117, 252] on div "Grupos" at bounding box center [88, 250] width 177 height 19
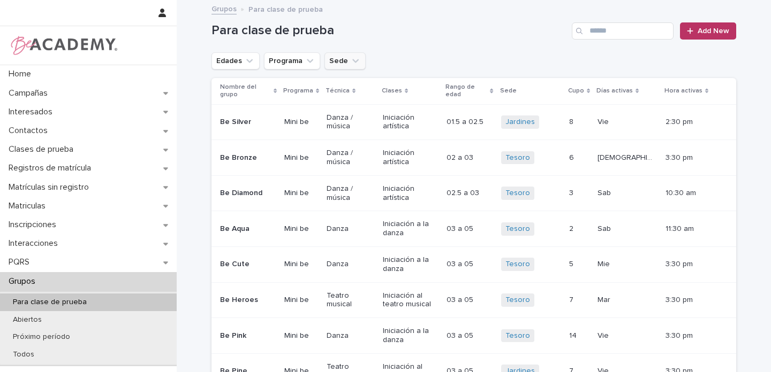
click at [353, 63] on button "Sede" at bounding box center [344, 60] width 41 height 17
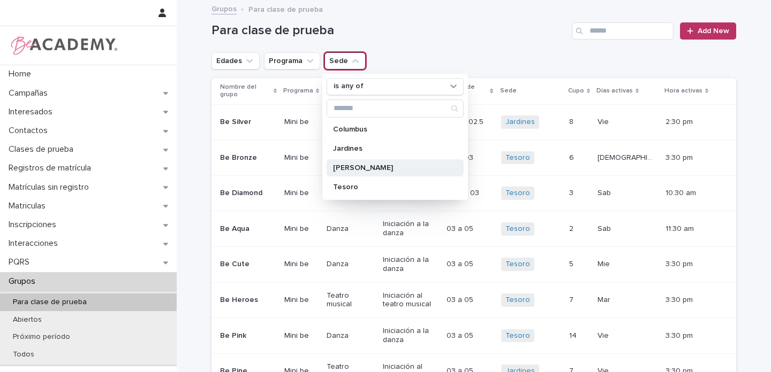
click at [343, 169] on p "[PERSON_NAME]" at bounding box center [389, 167] width 113 height 7
click at [245, 63] on icon "Edades" at bounding box center [249, 61] width 11 height 11
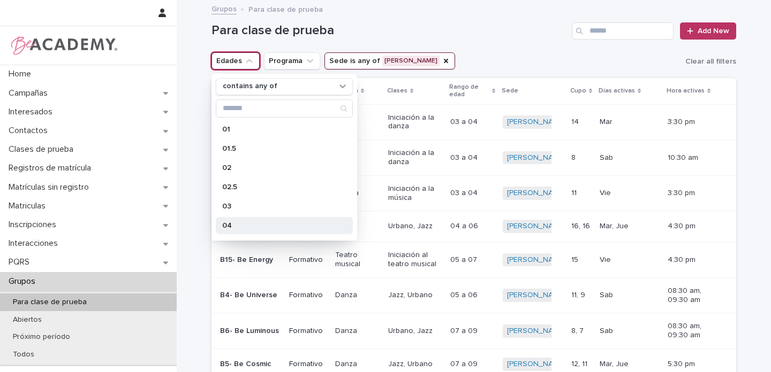
click at [222, 226] on p "04" at bounding box center [278, 225] width 113 height 7
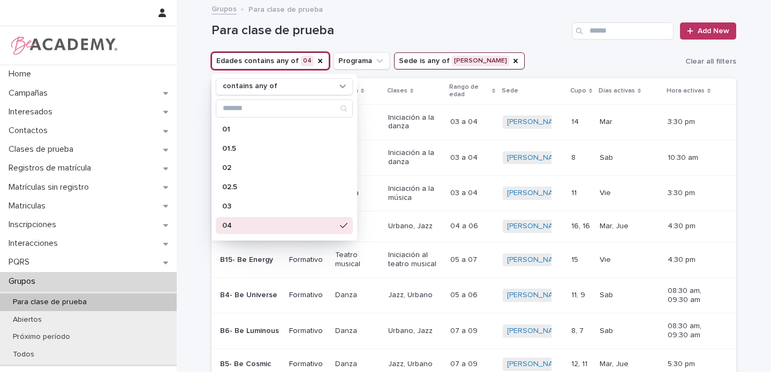
click at [526, 43] on div "Para clase de prueba Add New" at bounding box center [473, 26] width 524 height 51
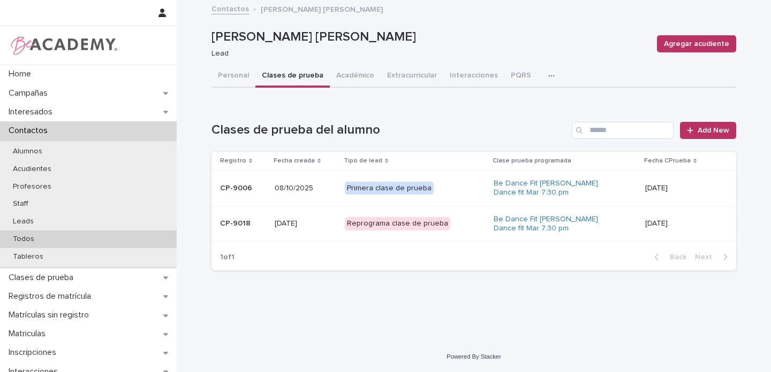
click at [24, 241] on p "Todos" at bounding box center [23, 239] width 39 height 9
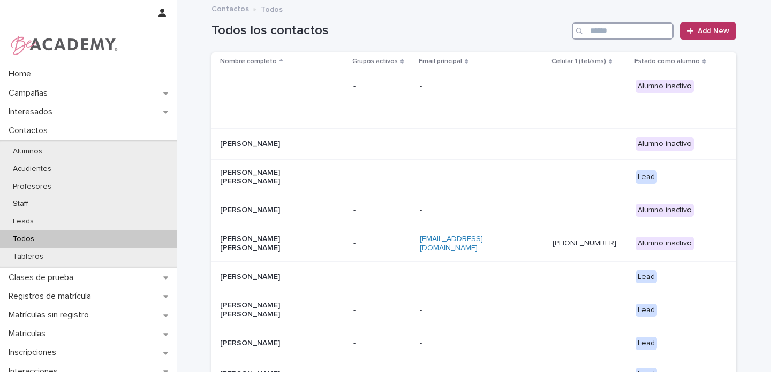
click at [605, 34] on input "Search" at bounding box center [623, 30] width 102 height 17
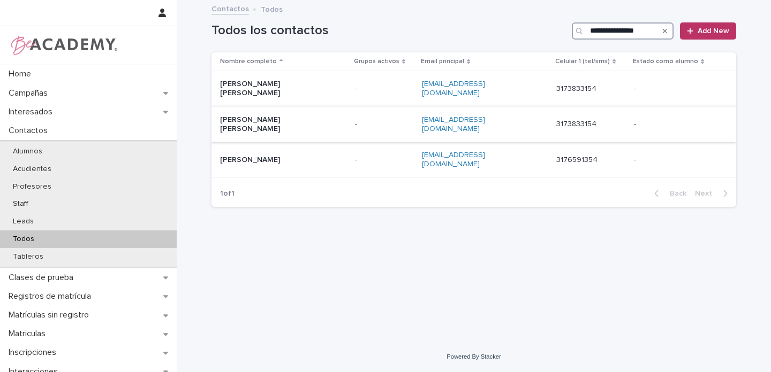
type input "**********"
click at [330, 123] on div "[PERSON_NAME] [PERSON_NAME]" at bounding box center [283, 124] width 126 height 27
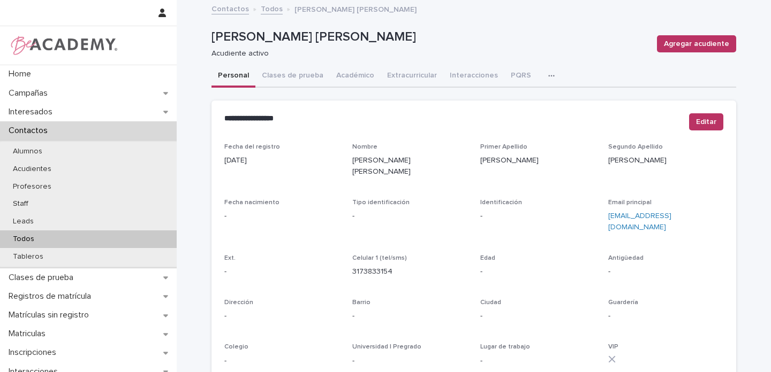
click at [19, 238] on p "Todos" at bounding box center [23, 239] width 39 height 9
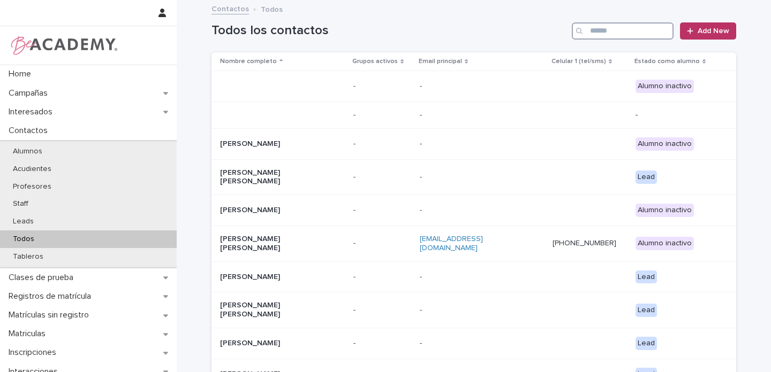
click at [614, 34] on input "Search" at bounding box center [623, 30] width 102 height 17
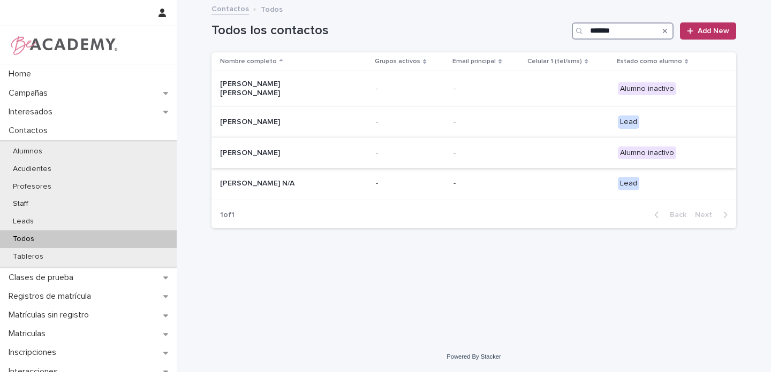
type input "*******"
click at [359, 147] on div "[PERSON_NAME]" at bounding box center [293, 153] width 147 height 18
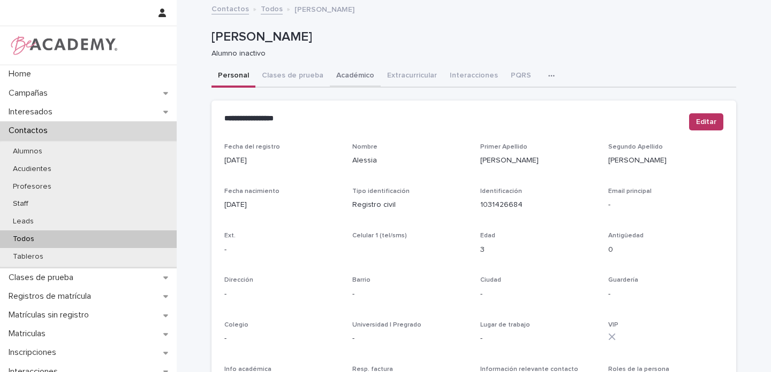
click at [351, 77] on button "Académico" at bounding box center [355, 76] width 51 height 22
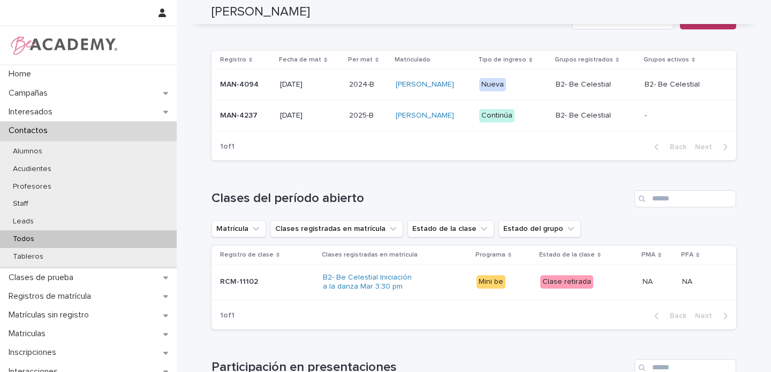
scroll to position [319, 0]
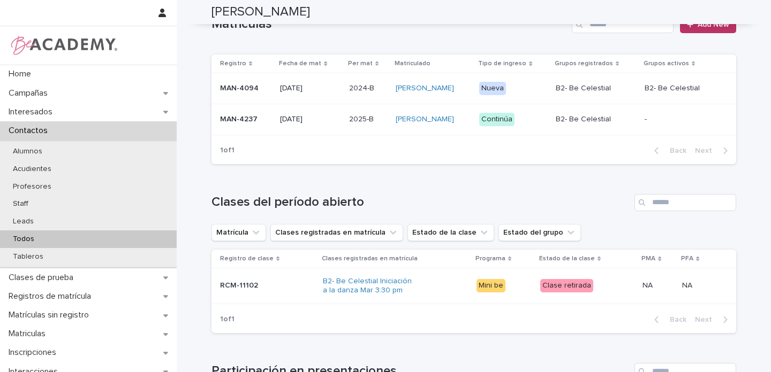
click at [262, 124] on p "MAN-4237" at bounding box center [245, 119] width 51 height 9
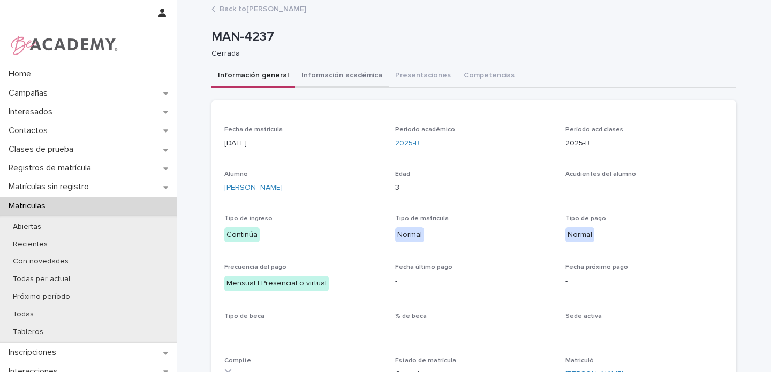
click at [346, 80] on button "Información académica" at bounding box center [342, 76] width 94 height 22
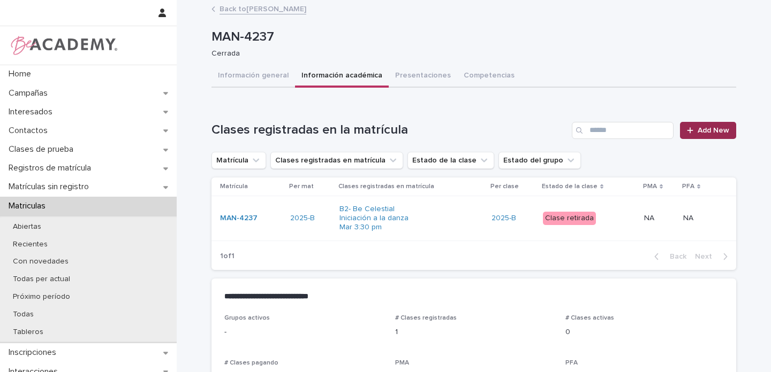
click at [713, 132] on span "Add New" at bounding box center [713, 130] width 32 height 7
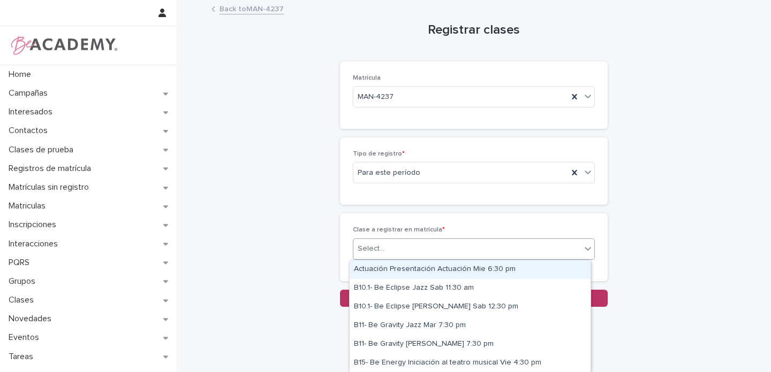
click at [368, 250] on div "Select..." at bounding box center [370, 248] width 27 height 11
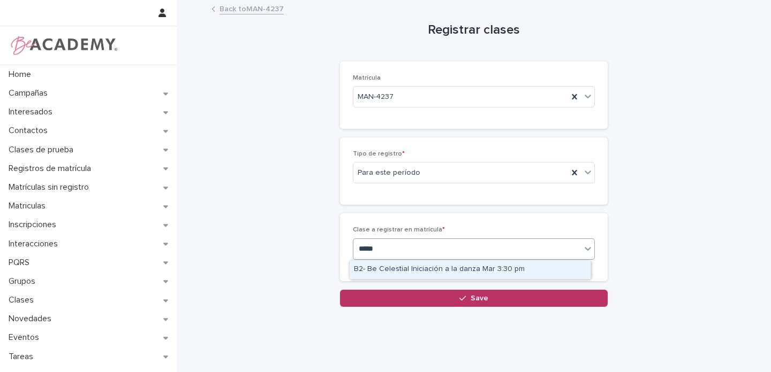
type input "******"
click at [399, 266] on div "B2- Be Celestial Iniciación a la danza Mar 3:30 pm" at bounding box center [469, 270] width 241 height 19
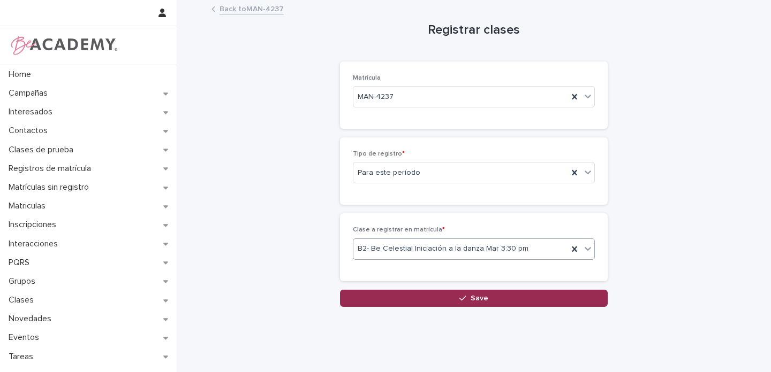
click at [482, 296] on span "Save" at bounding box center [479, 298] width 18 height 7
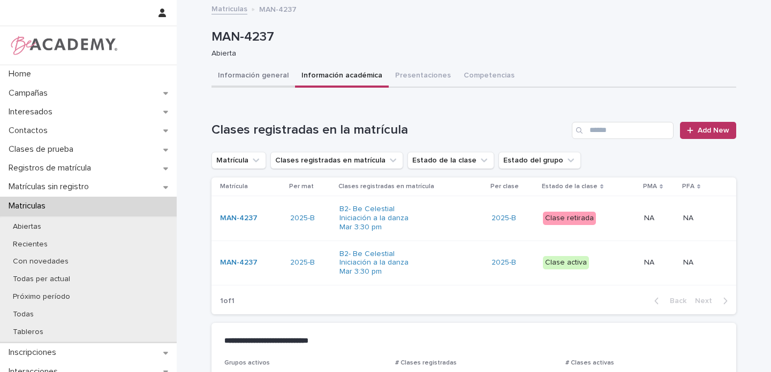
click at [261, 77] on button "Información general" at bounding box center [252, 76] width 83 height 22
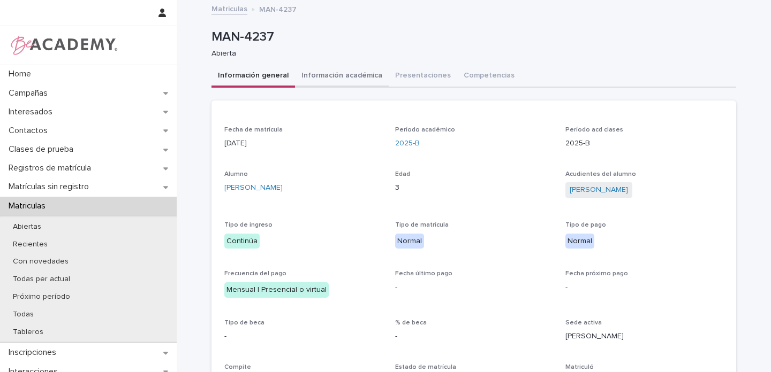
click at [355, 80] on button "Información académica" at bounding box center [342, 76] width 94 height 22
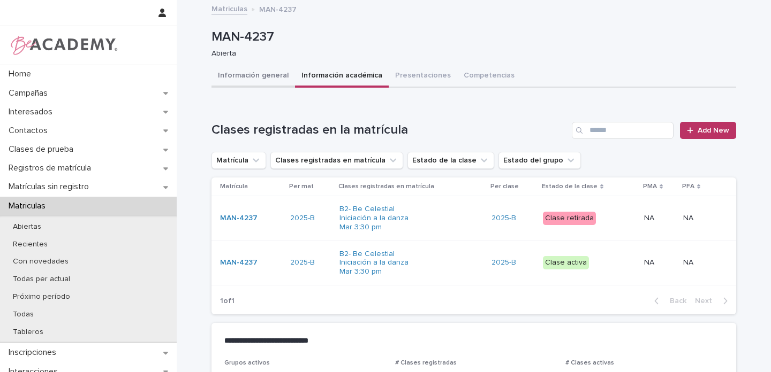
click at [242, 75] on button "Información general" at bounding box center [252, 76] width 83 height 22
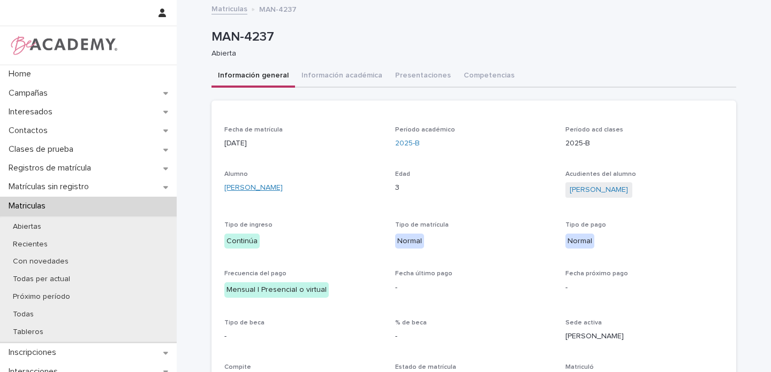
click at [283, 189] on link "[PERSON_NAME]" at bounding box center [253, 187] width 58 height 11
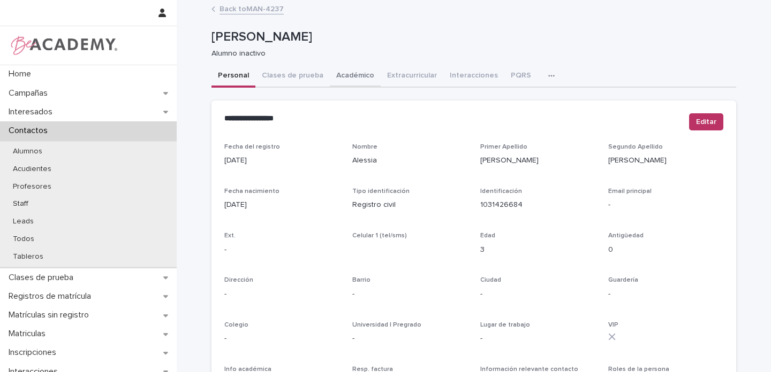
click at [356, 78] on button "Académico" at bounding box center [355, 76] width 51 height 22
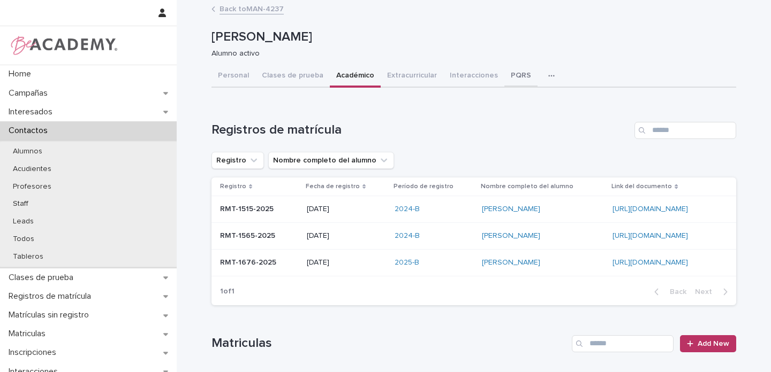
drag, startPoint x: 510, startPoint y: 75, endPoint x: 513, endPoint y: 81, distance: 7.2
click at [511, 77] on button "PQRS" at bounding box center [520, 76] width 33 height 22
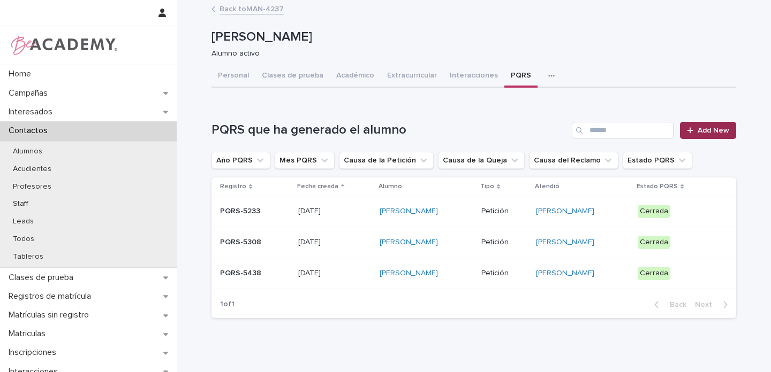
click at [706, 134] on span "Add New" at bounding box center [713, 130] width 32 height 7
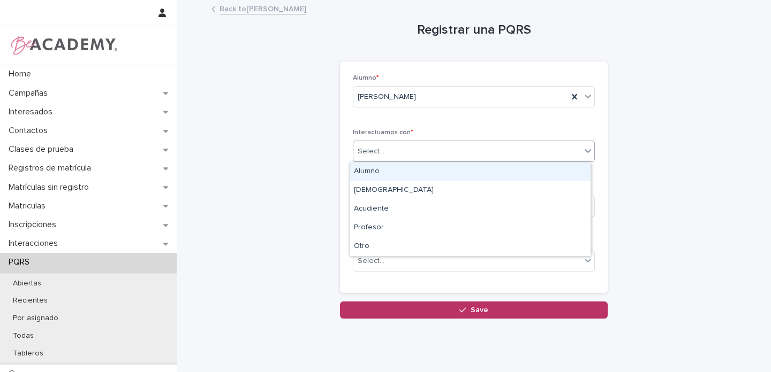
click at [385, 153] on input "text" at bounding box center [385, 151] width 1 height 9
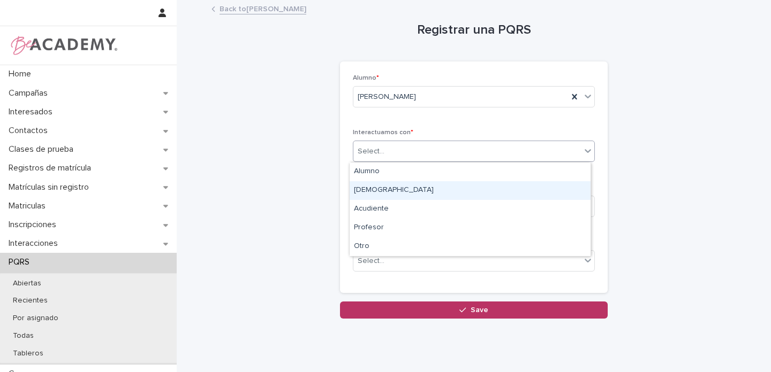
click at [370, 192] on div "Papá" at bounding box center [469, 190] width 241 height 19
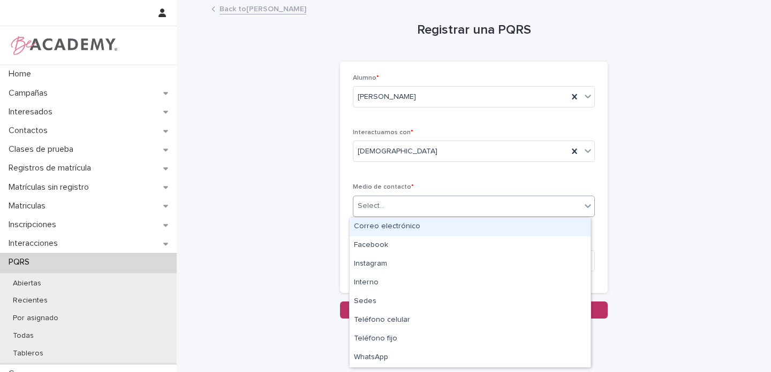
click at [375, 209] on div "Select..." at bounding box center [370, 206] width 27 height 11
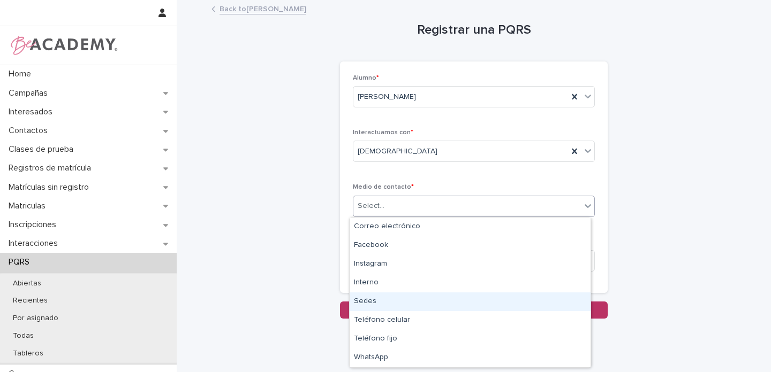
click at [375, 302] on div "Sedes" at bounding box center [469, 302] width 241 height 19
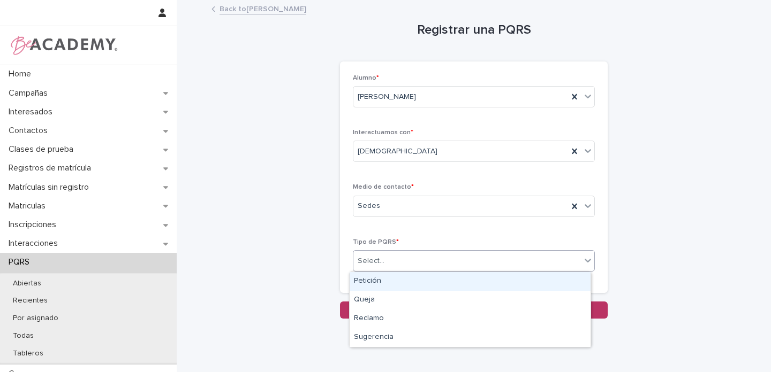
click at [378, 259] on div "Select..." at bounding box center [370, 261] width 27 height 11
click at [380, 281] on div "Petición" at bounding box center [469, 281] width 241 height 19
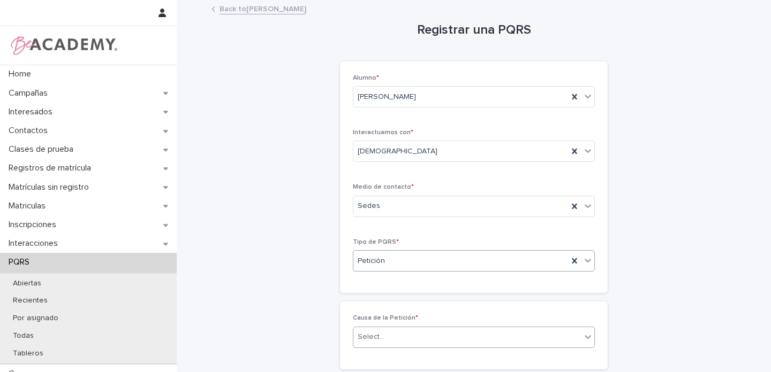
click at [372, 332] on div "Select..." at bounding box center [370, 337] width 27 height 11
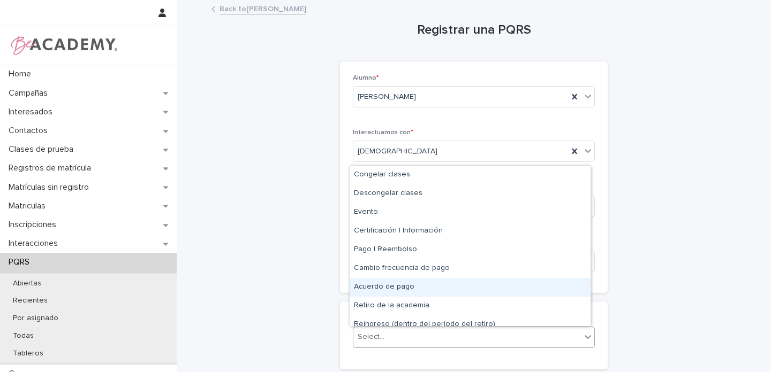
scroll to position [64, 0]
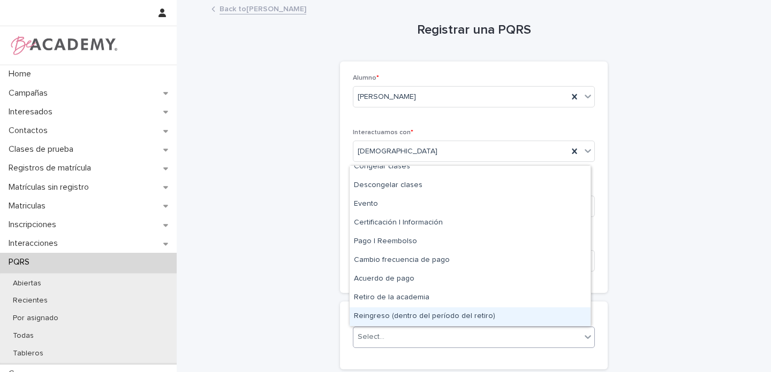
click at [415, 316] on div "Reingreso (dentro del período del retiro)" at bounding box center [469, 317] width 241 height 19
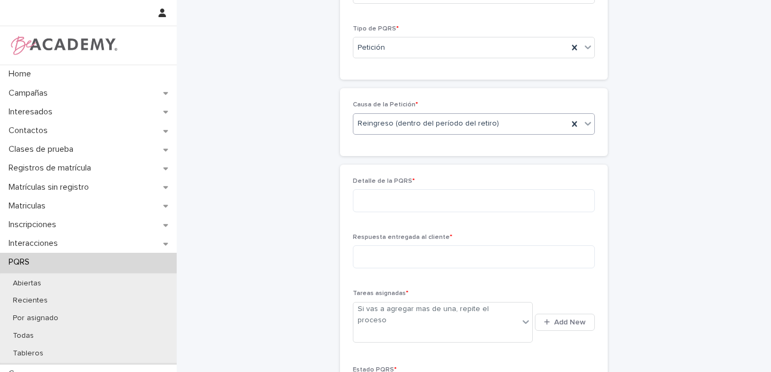
scroll to position [240, 0]
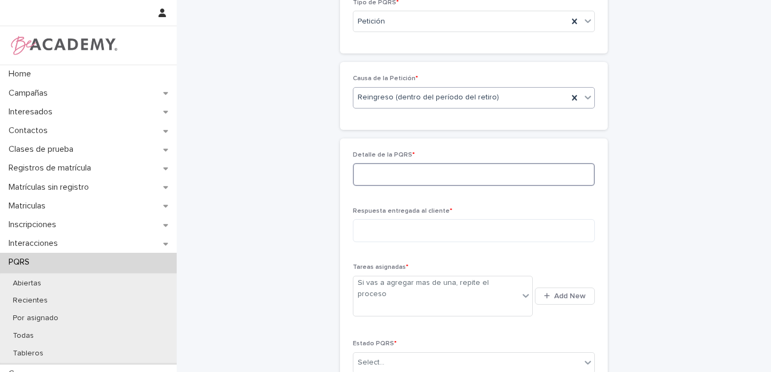
click at [379, 174] on textarea at bounding box center [474, 174] width 242 height 23
type textarea "**********"
click at [392, 232] on textarea at bounding box center [474, 230] width 242 height 23
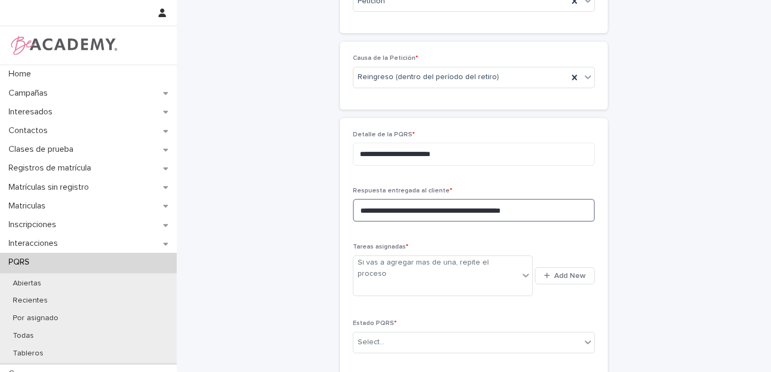
scroll to position [395, 0]
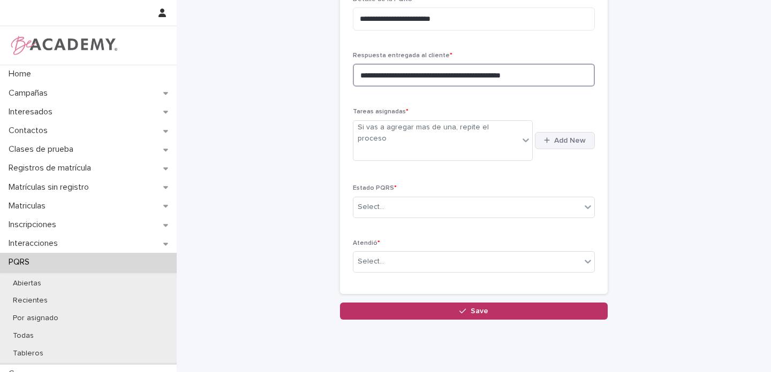
type textarea "**********"
click at [572, 135] on button "Add New" at bounding box center [565, 140] width 60 height 17
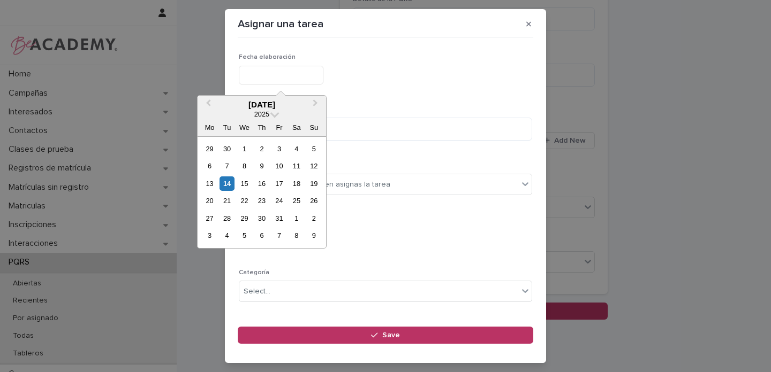
click at [253, 74] on input "text" at bounding box center [281, 75] width 85 height 19
click at [229, 187] on div "14" at bounding box center [226, 184] width 14 height 14
type input "**********"
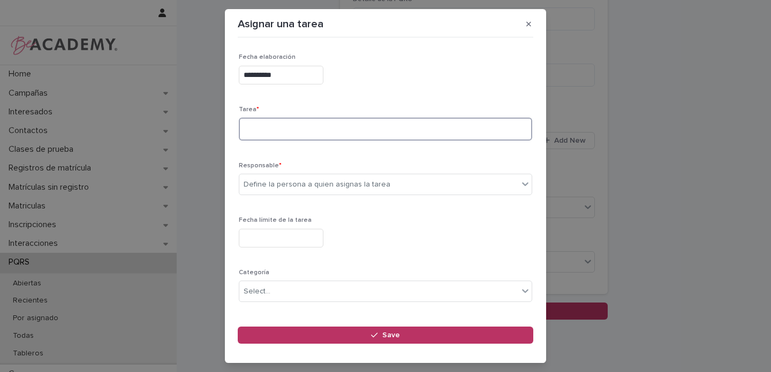
click at [267, 126] on textarea at bounding box center [385, 129] width 293 height 23
type textarea "*"
type textarea "**********"
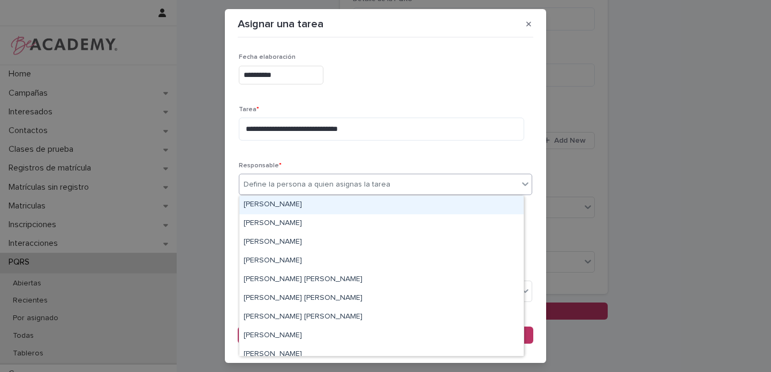
click at [246, 182] on div "Define la persona a quien asignas la tarea" at bounding box center [316, 184] width 147 height 11
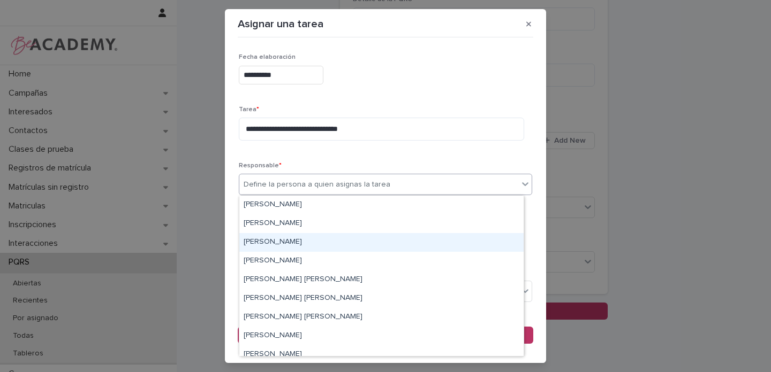
click at [246, 244] on div "Gina Orjuela Cortes" at bounding box center [381, 242] width 284 height 19
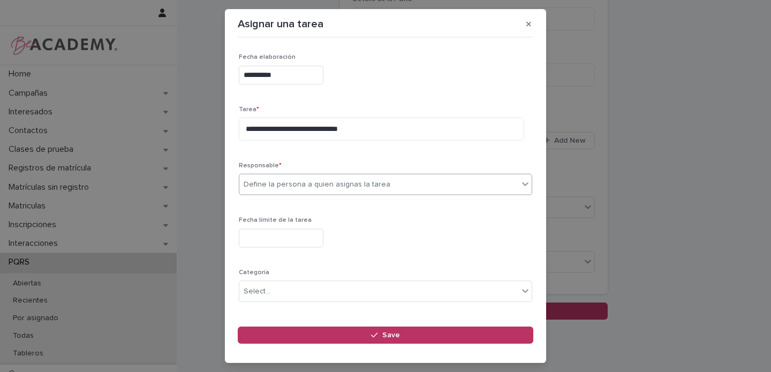
click at [257, 240] on input "text" at bounding box center [281, 238] width 85 height 19
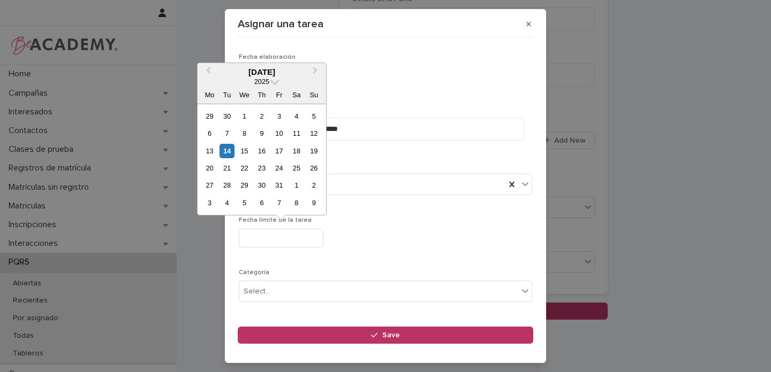
click at [223, 151] on div "14" at bounding box center [226, 151] width 14 height 14
type input "**********"
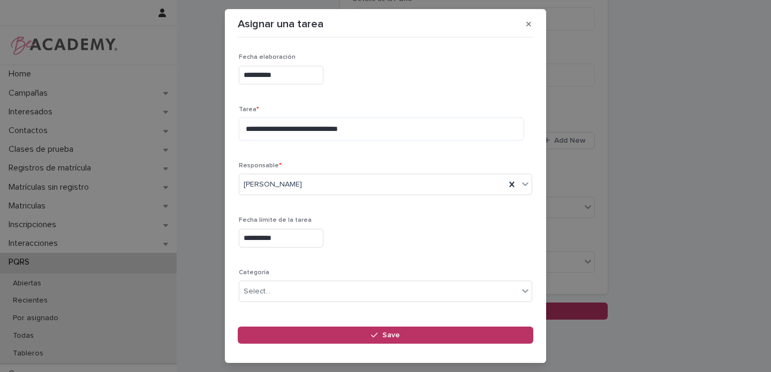
scroll to position [76, 0]
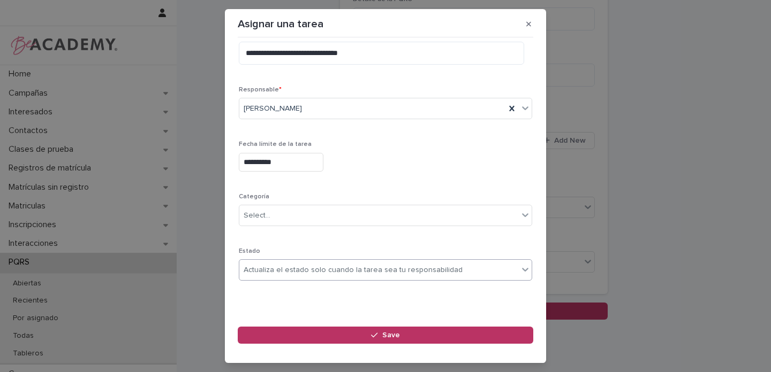
click at [285, 268] on div "Actualiza el estado solo cuando la tarea sea tu responsabilidad" at bounding box center [352, 270] width 219 height 11
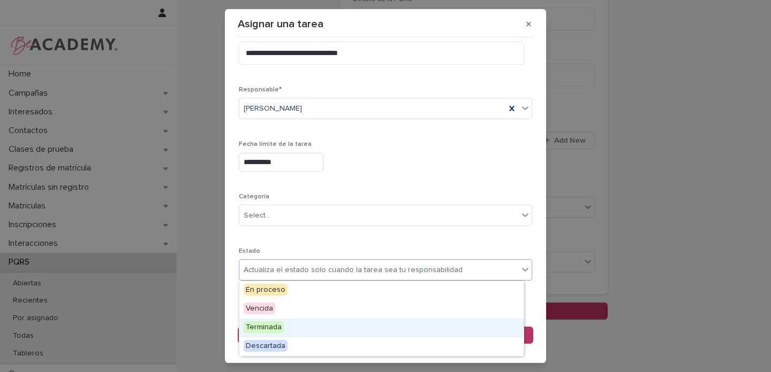
drag, startPoint x: 260, startPoint y: 315, endPoint x: 253, endPoint y: 332, distance: 17.8
click at [253, 332] on span "Terminada" at bounding box center [263, 328] width 40 height 12
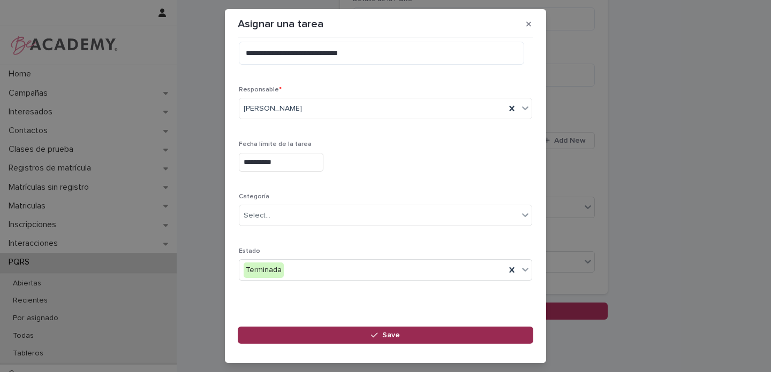
click at [395, 335] on span "Save" at bounding box center [391, 335] width 18 height 7
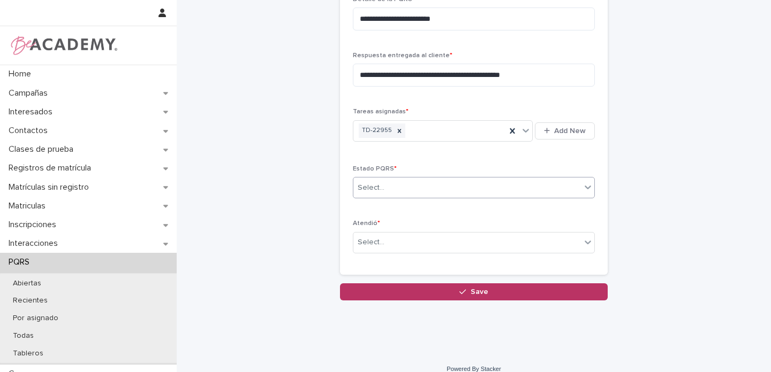
click at [383, 188] on div "Select..." at bounding box center [466, 188] width 227 height 18
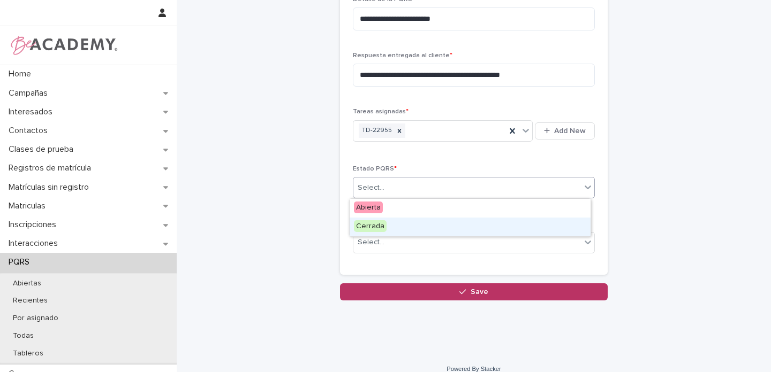
click at [373, 228] on span "Cerrada" at bounding box center [370, 226] width 33 height 12
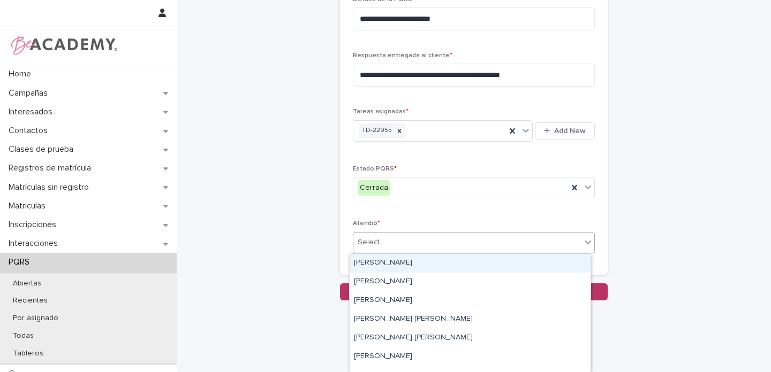
click at [385, 242] on div "Select..." at bounding box center [466, 243] width 227 height 18
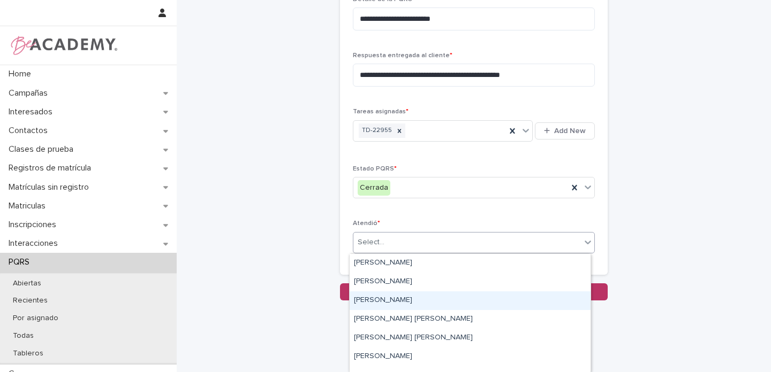
click at [369, 300] on div "Gina Orjuela Cortes" at bounding box center [469, 301] width 241 height 19
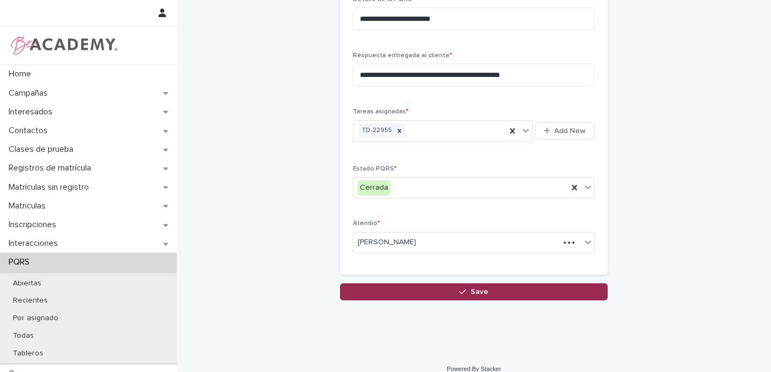
click at [465, 296] on button "Save" at bounding box center [474, 292] width 268 height 17
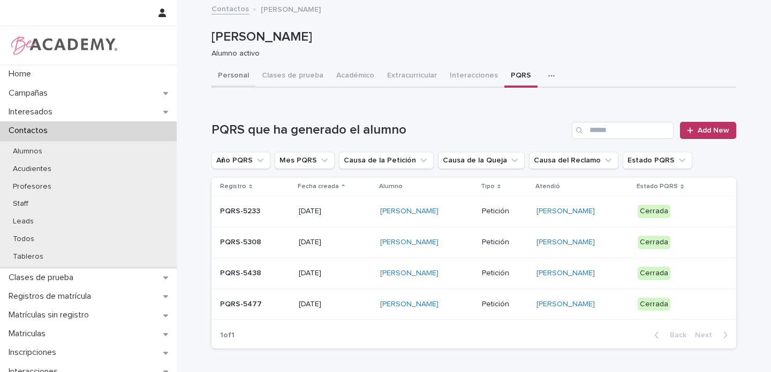
click at [237, 73] on button "Personal" at bounding box center [233, 76] width 44 height 22
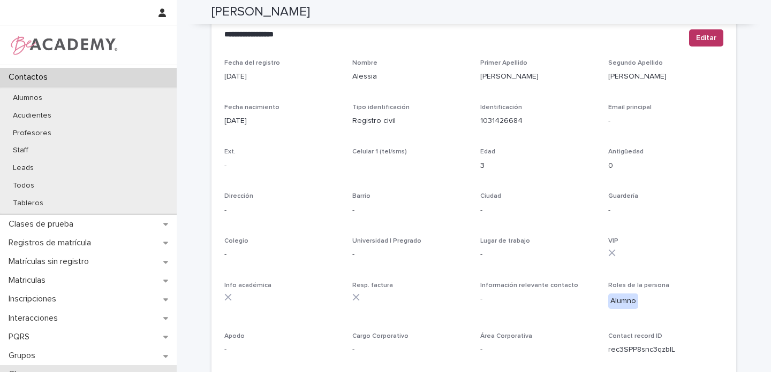
scroll to position [159, 0]
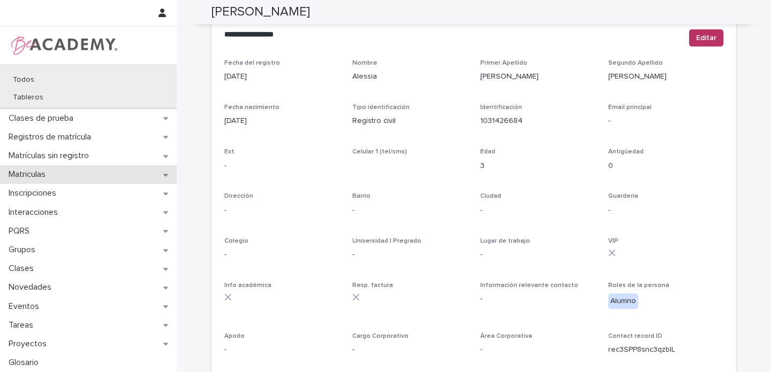
click at [165, 176] on icon at bounding box center [165, 174] width 5 height 7
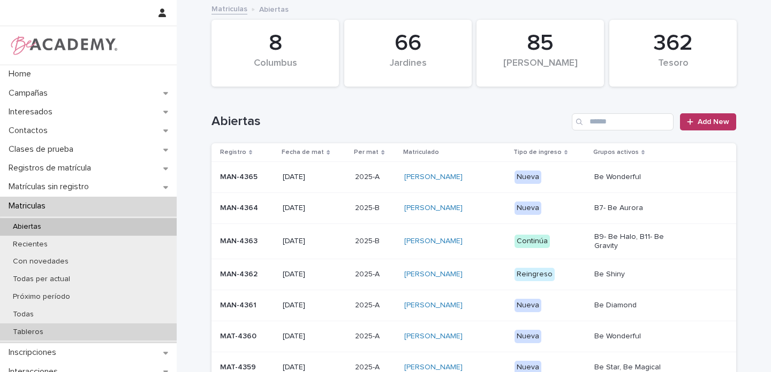
click at [37, 334] on p "Tableros" at bounding box center [28, 332] width 48 height 9
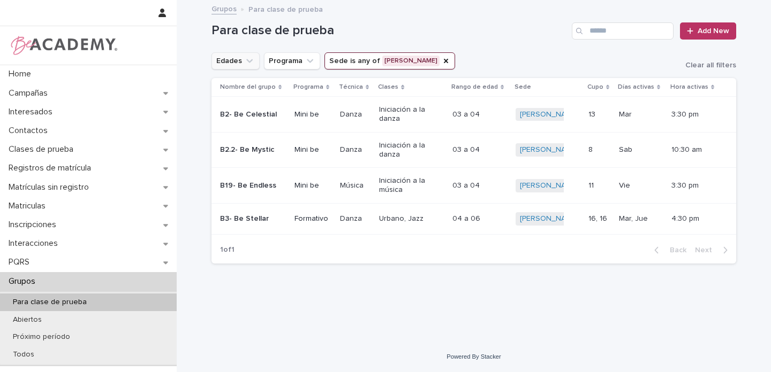
click at [251, 62] on icon "Edades" at bounding box center [249, 61] width 11 height 11
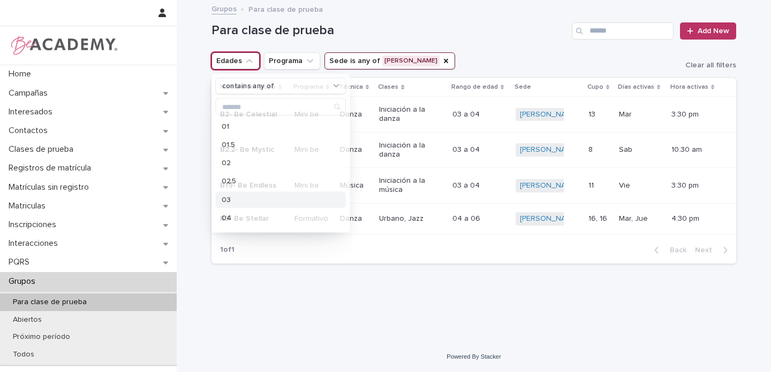
click at [230, 201] on div "03" at bounding box center [281, 200] width 130 height 16
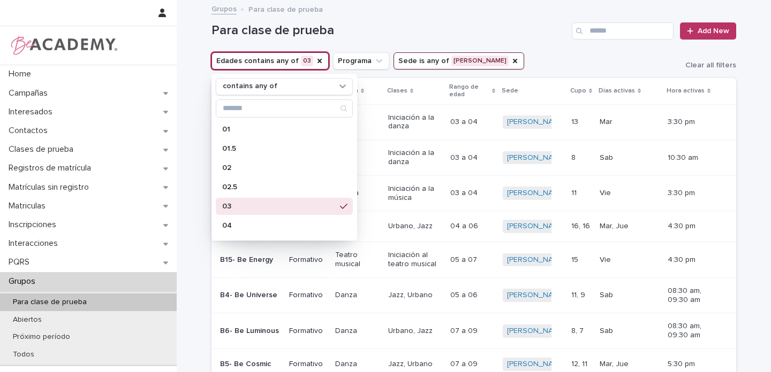
click at [519, 21] on div "Para clase de prueba Add New" at bounding box center [473, 26] width 524 height 51
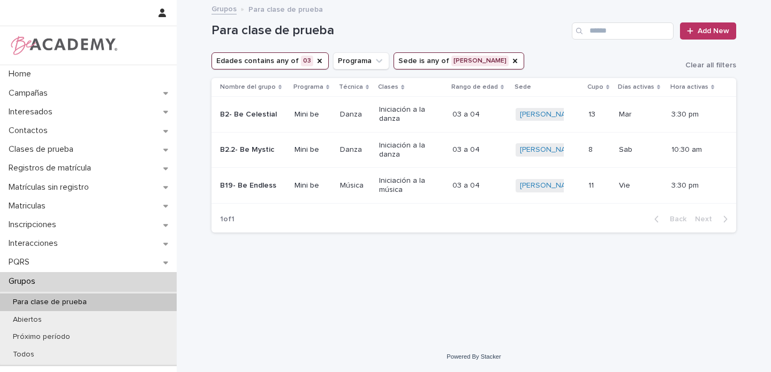
click at [282, 114] on div "B2- Be Celestial" at bounding box center [253, 115] width 66 height 18
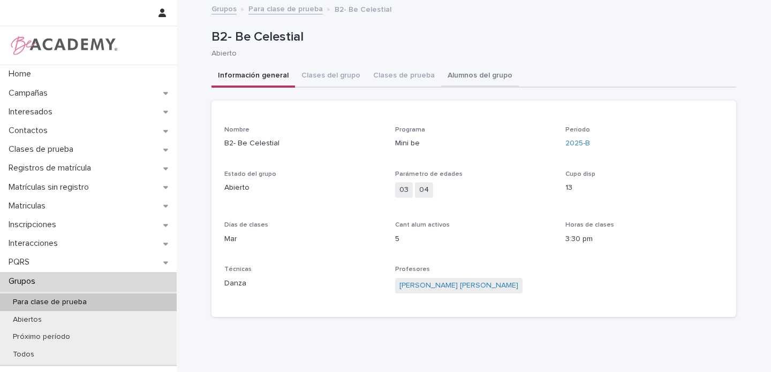
click at [475, 81] on button "Alumnos del grupo" at bounding box center [480, 76] width 78 height 22
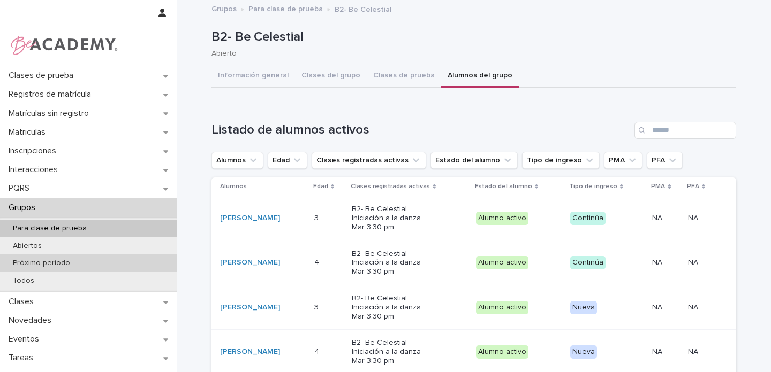
scroll to position [74, 0]
click at [75, 233] on div "Para clase de prueba" at bounding box center [88, 228] width 177 height 18
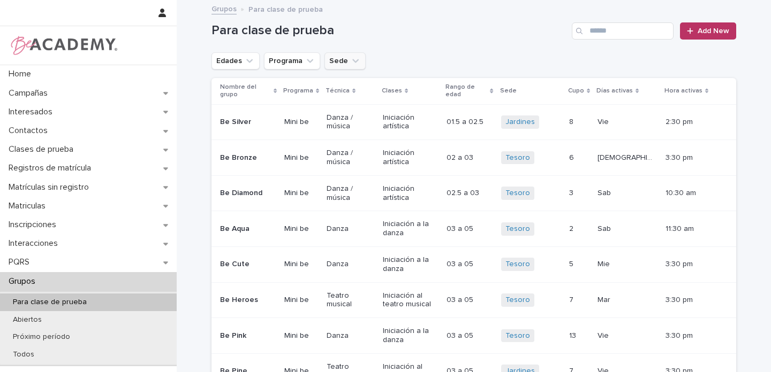
click at [350, 64] on icon "Sede" at bounding box center [355, 61] width 11 height 11
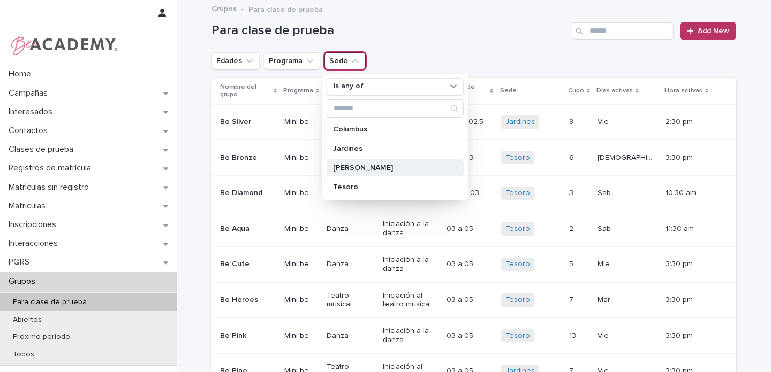
click at [342, 165] on p "[PERSON_NAME]" at bounding box center [389, 167] width 113 height 7
click at [246, 62] on icon "Edades" at bounding box center [249, 61] width 11 height 11
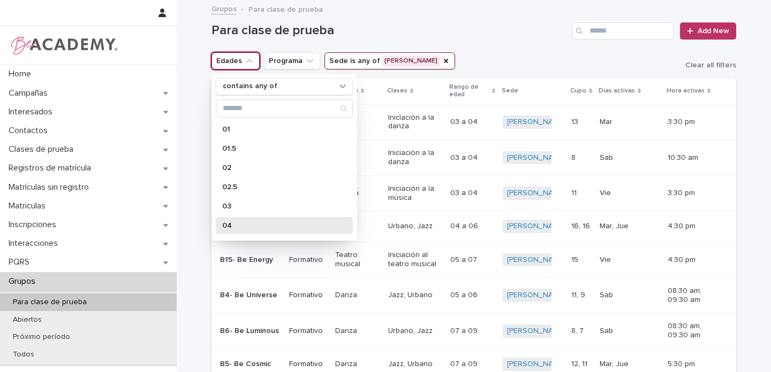
click at [222, 226] on p "04" at bounding box center [278, 225] width 113 height 7
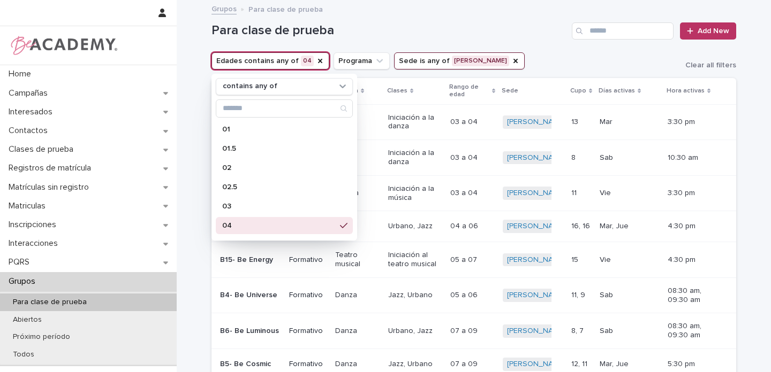
click at [519, 54] on div "Edades contains any of 04 contains any of 01 01.5 02 02.5 03 04 05 06 07 08 09 …" at bounding box center [473, 60] width 524 height 17
